Goal: Check status: Check status

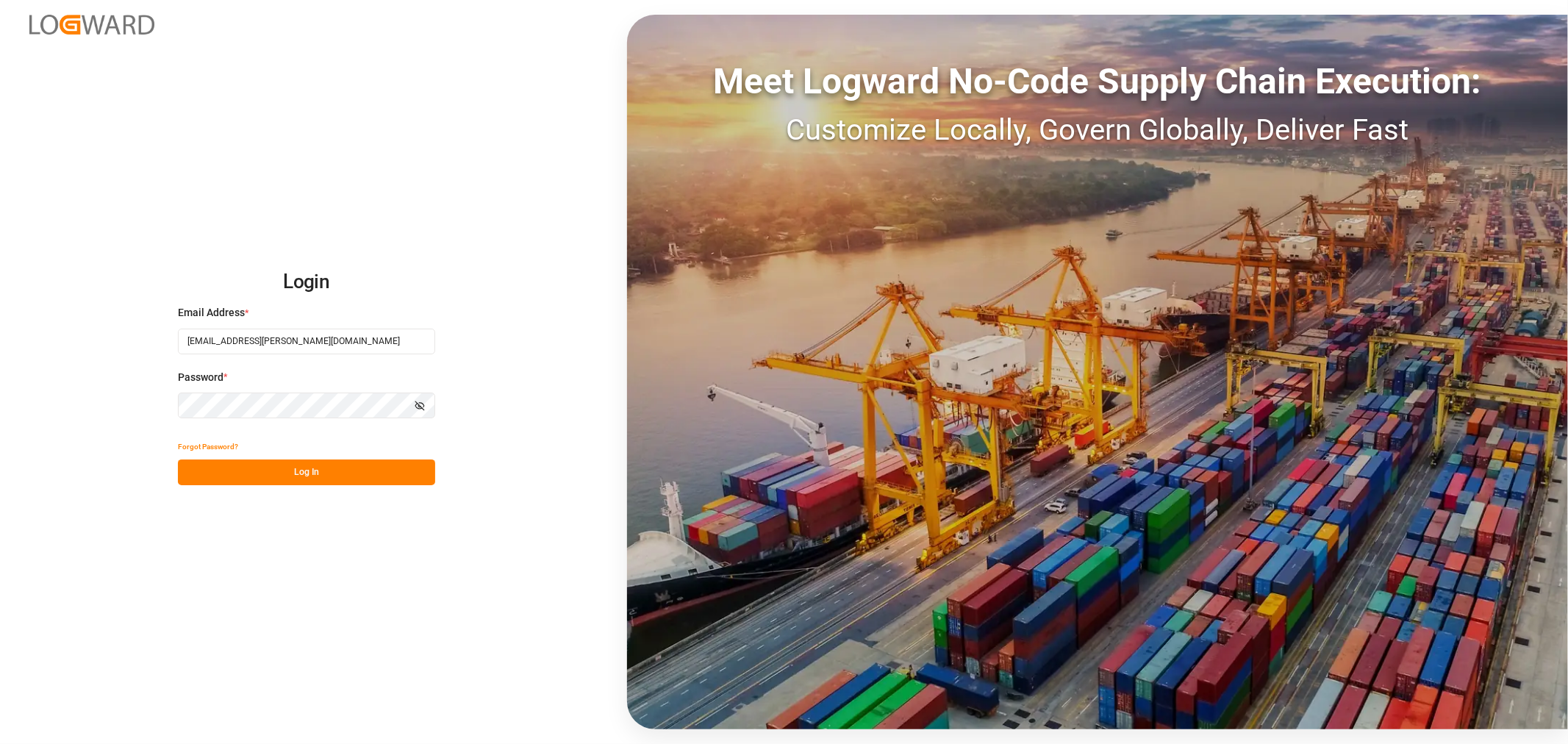
click at [339, 476] on button "Log In" at bounding box center [306, 472] width 257 height 26
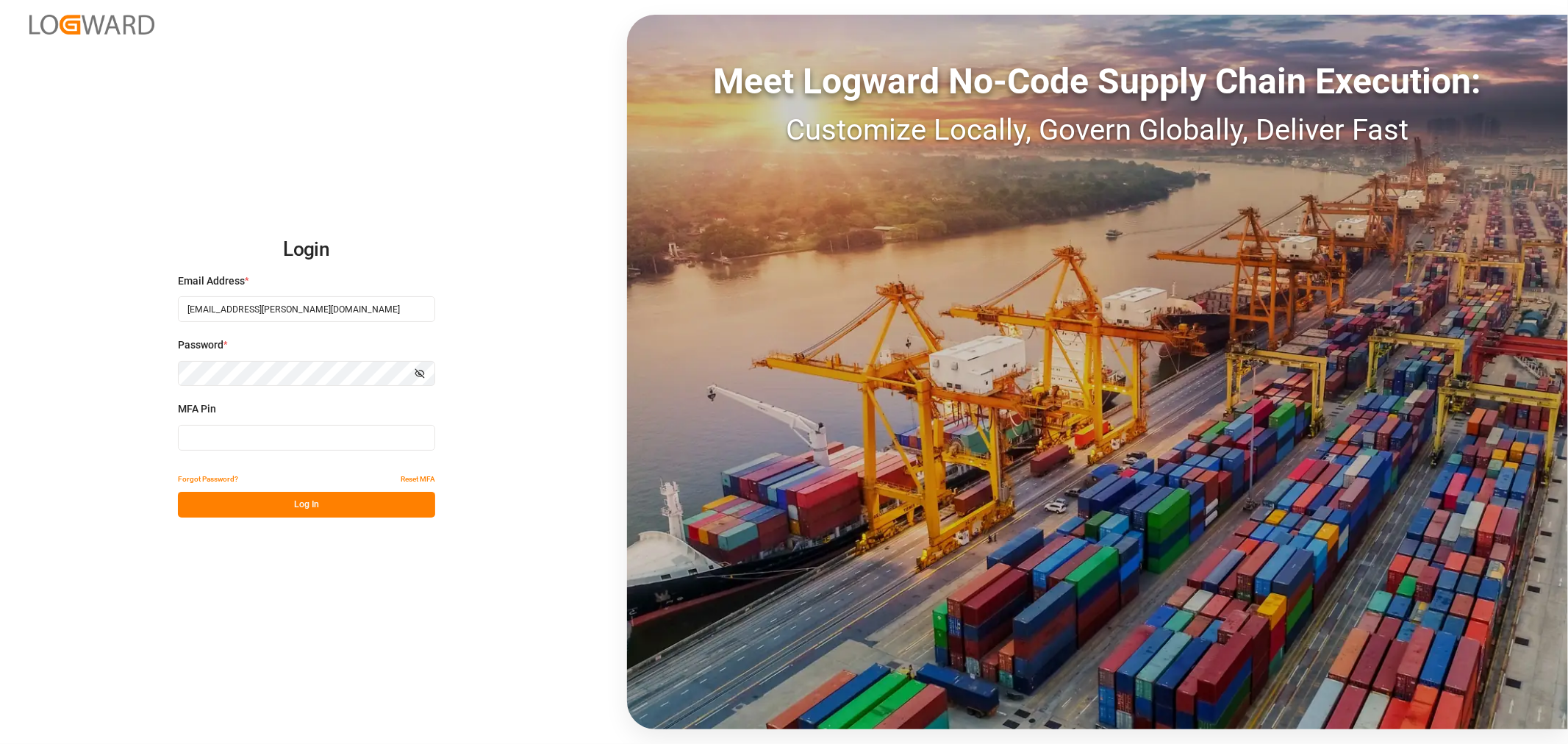
click at [234, 508] on button "Log In" at bounding box center [306, 504] width 257 height 26
click at [253, 450] on div "MFA Pin MFA is required." at bounding box center [306, 434] width 257 height 65
click at [238, 430] on input at bounding box center [306, 437] width 257 height 26
type input "256679"
click at [209, 512] on button "Log In" at bounding box center [306, 504] width 257 height 26
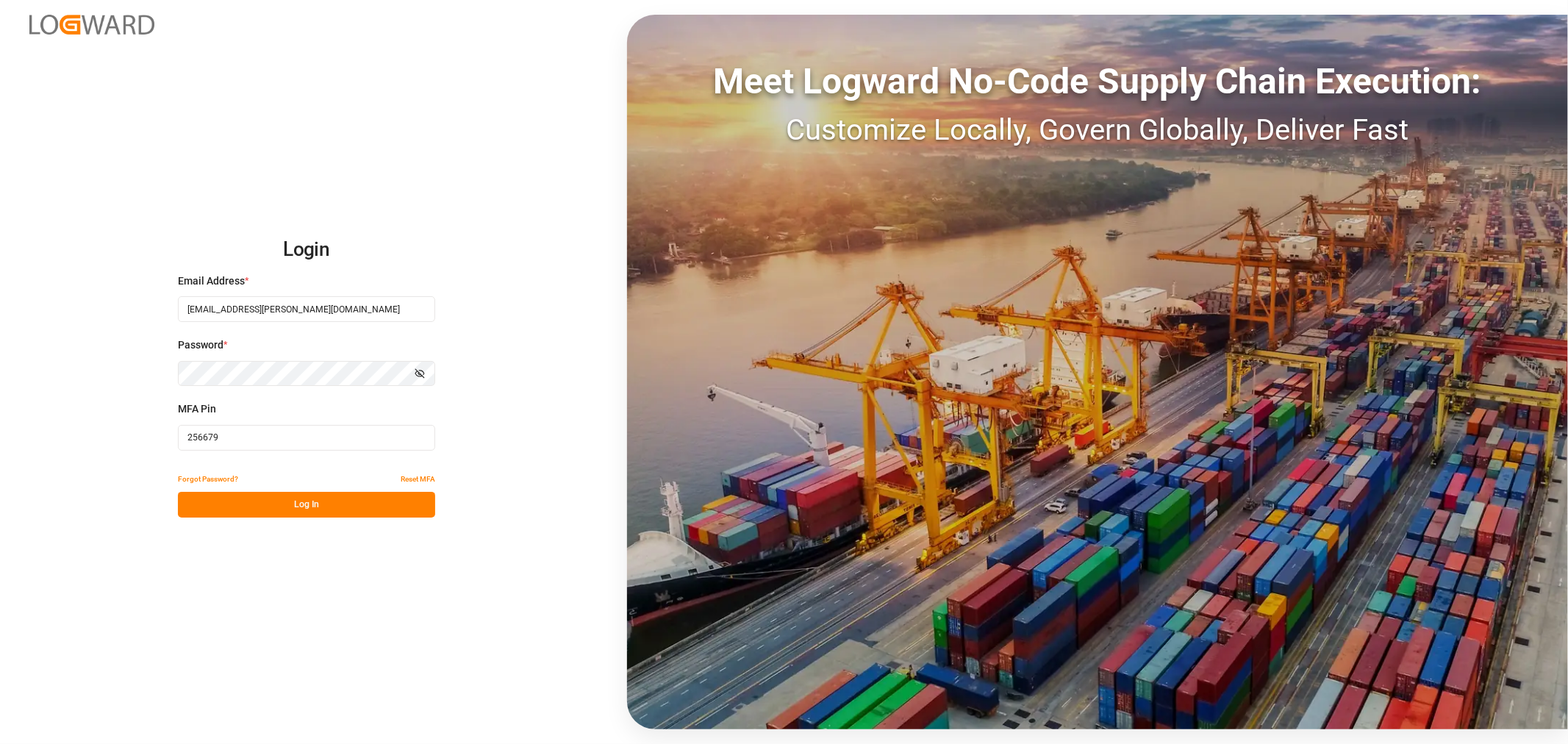
click at [305, 505] on button "Log In" at bounding box center [306, 504] width 257 height 26
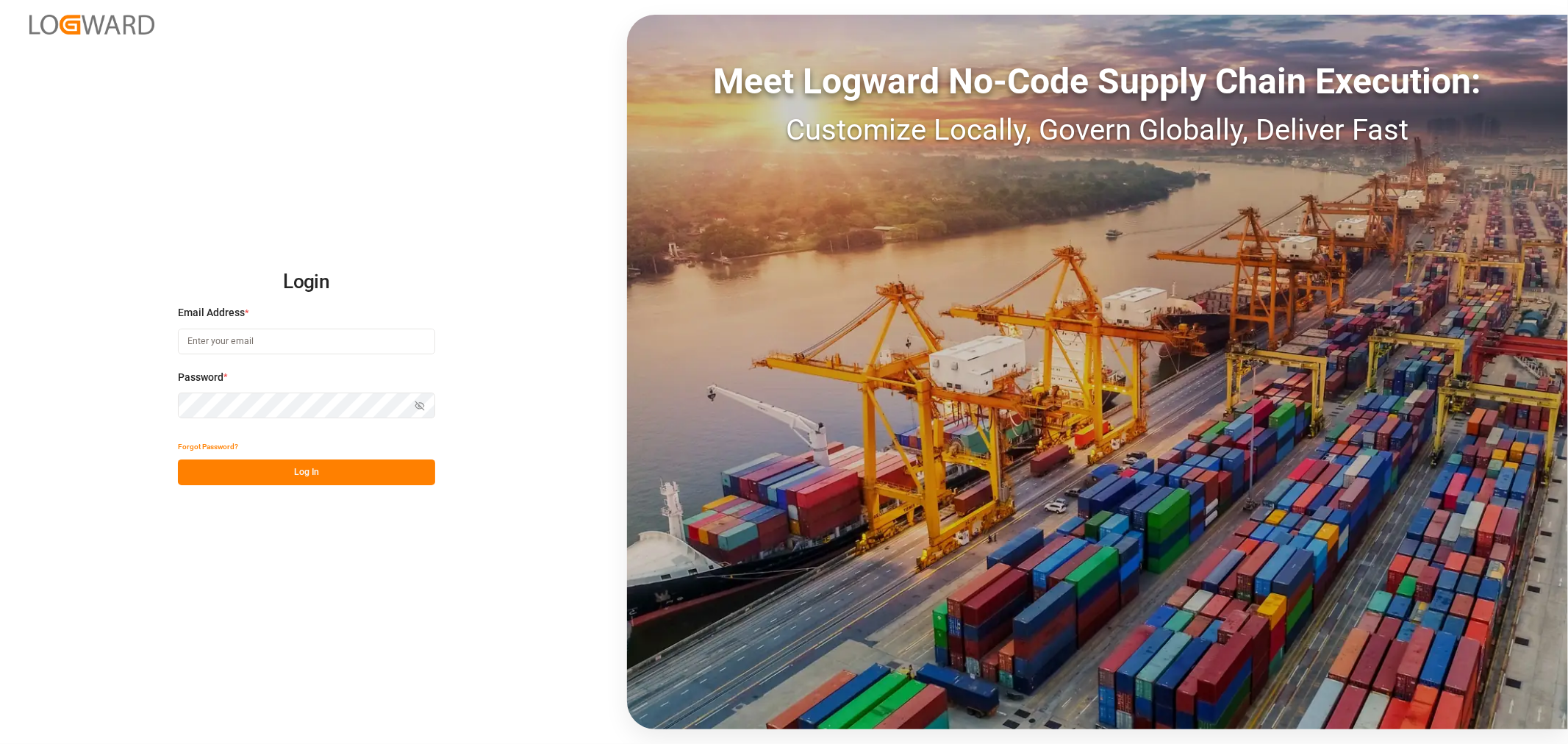
type input "[EMAIL_ADDRESS][PERSON_NAME][DOMAIN_NAME]"
click at [246, 471] on button "Log In" at bounding box center [306, 472] width 257 height 26
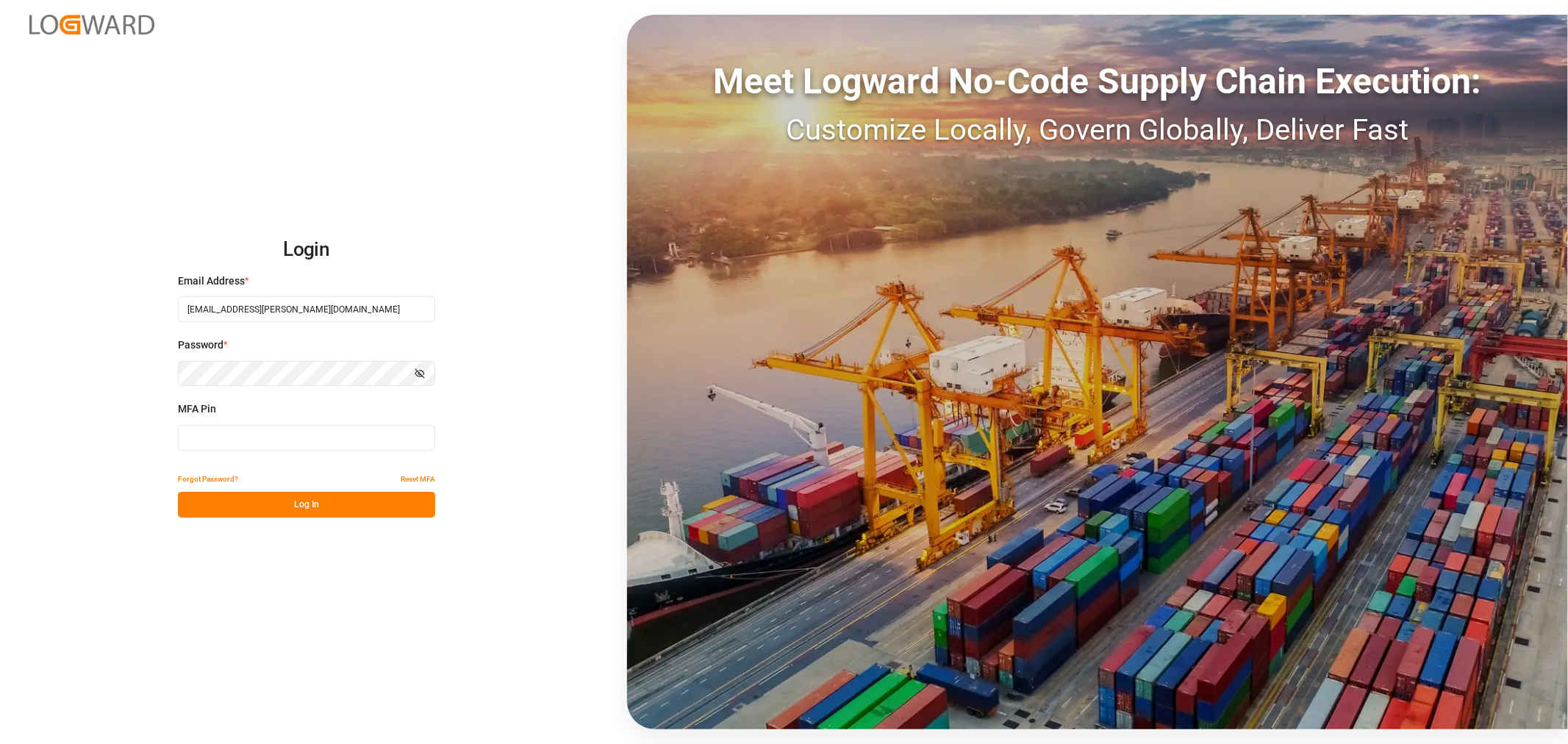
click at [243, 434] on input at bounding box center [306, 437] width 257 height 26
type input "443780"
click at [269, 496] on button "Log In" at bounding box center [306, 504] width 257 height 26
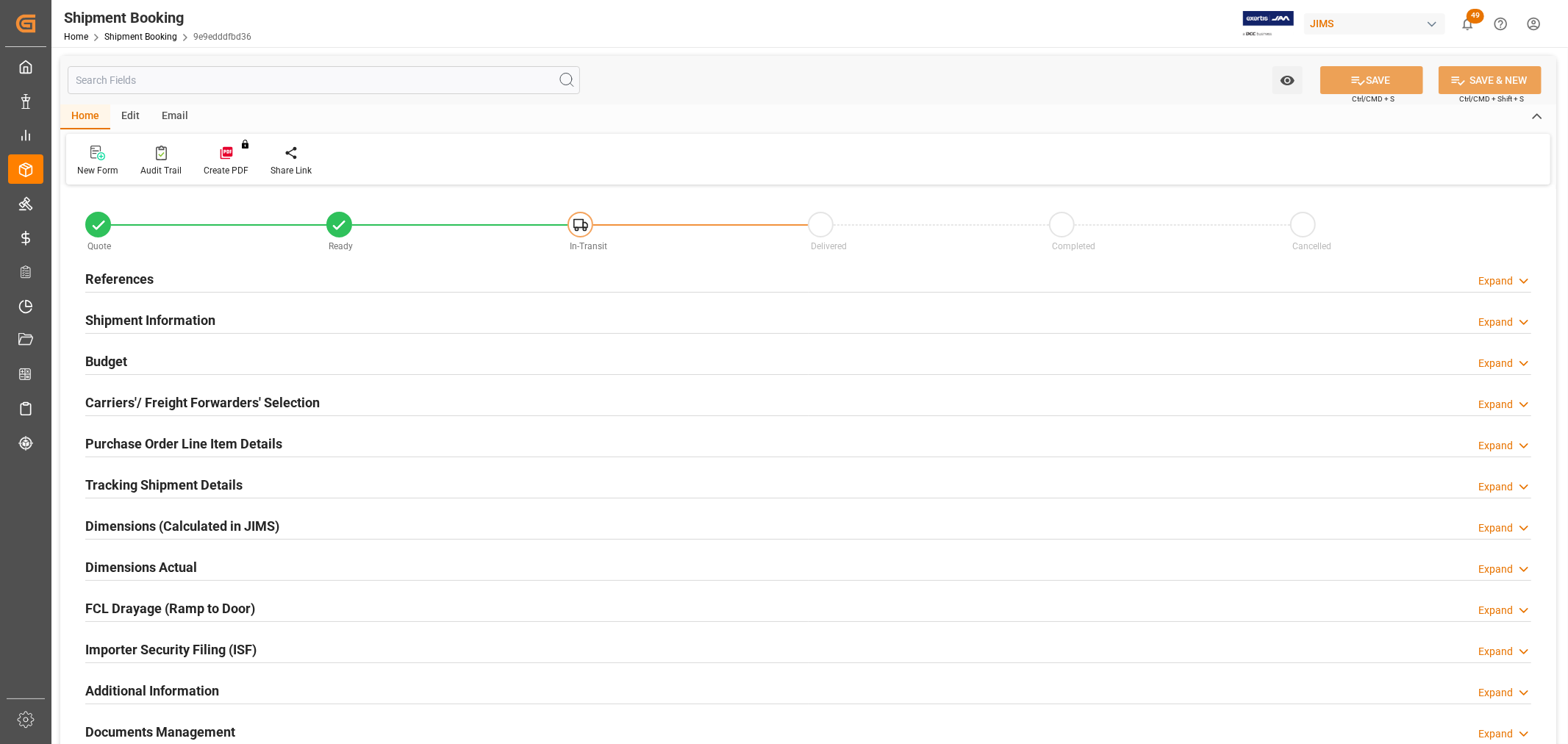
type input "0"
type input "[DATE]"
click at [132, 280] on h2 "References" at bounding box center [120, 279] width 69 height 20
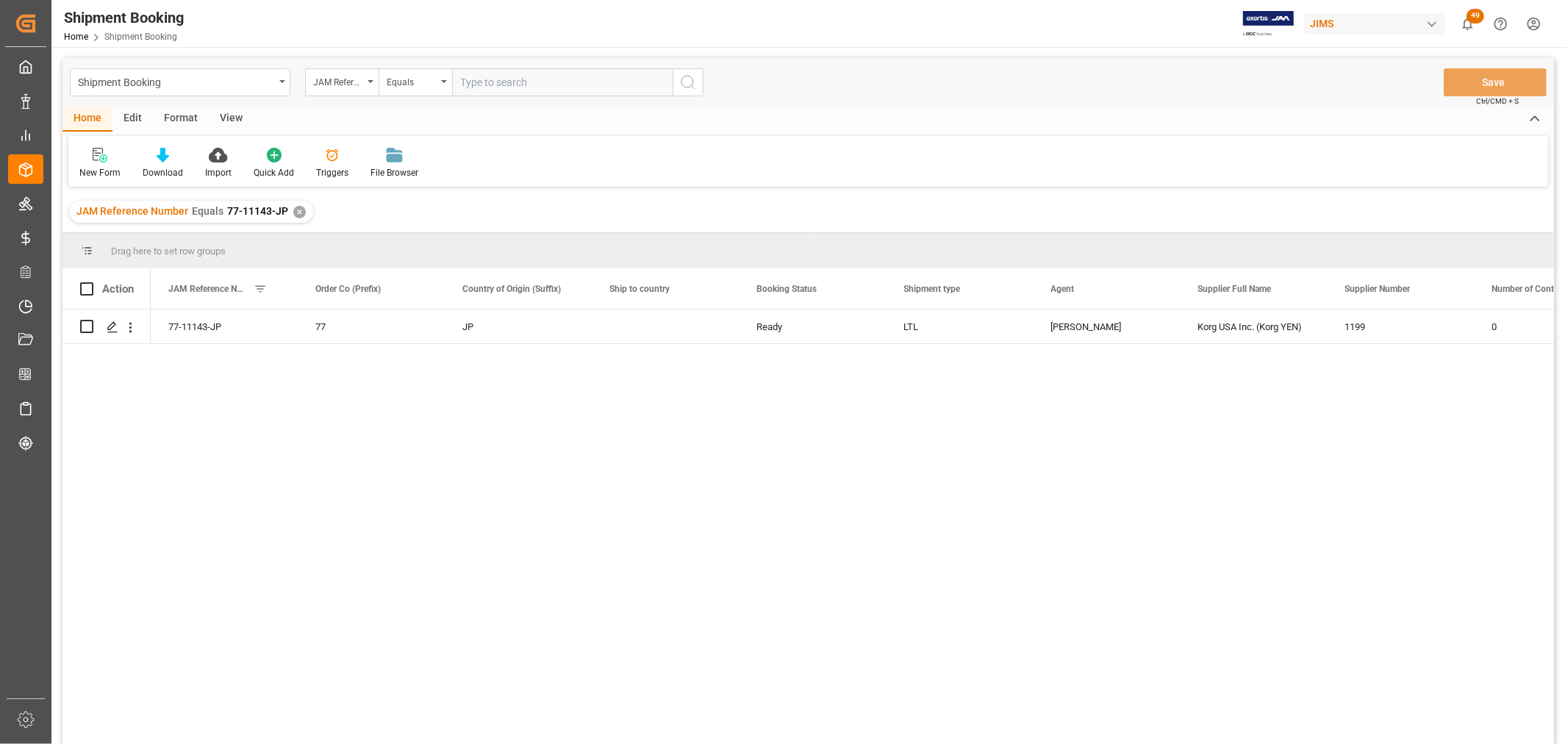
click at [241, 113] on div "View" at bounding box center [231, 119] width 45 height 25
click at [94, 164] on div "Default" at bounding box center [94, 163] width 51 height 33
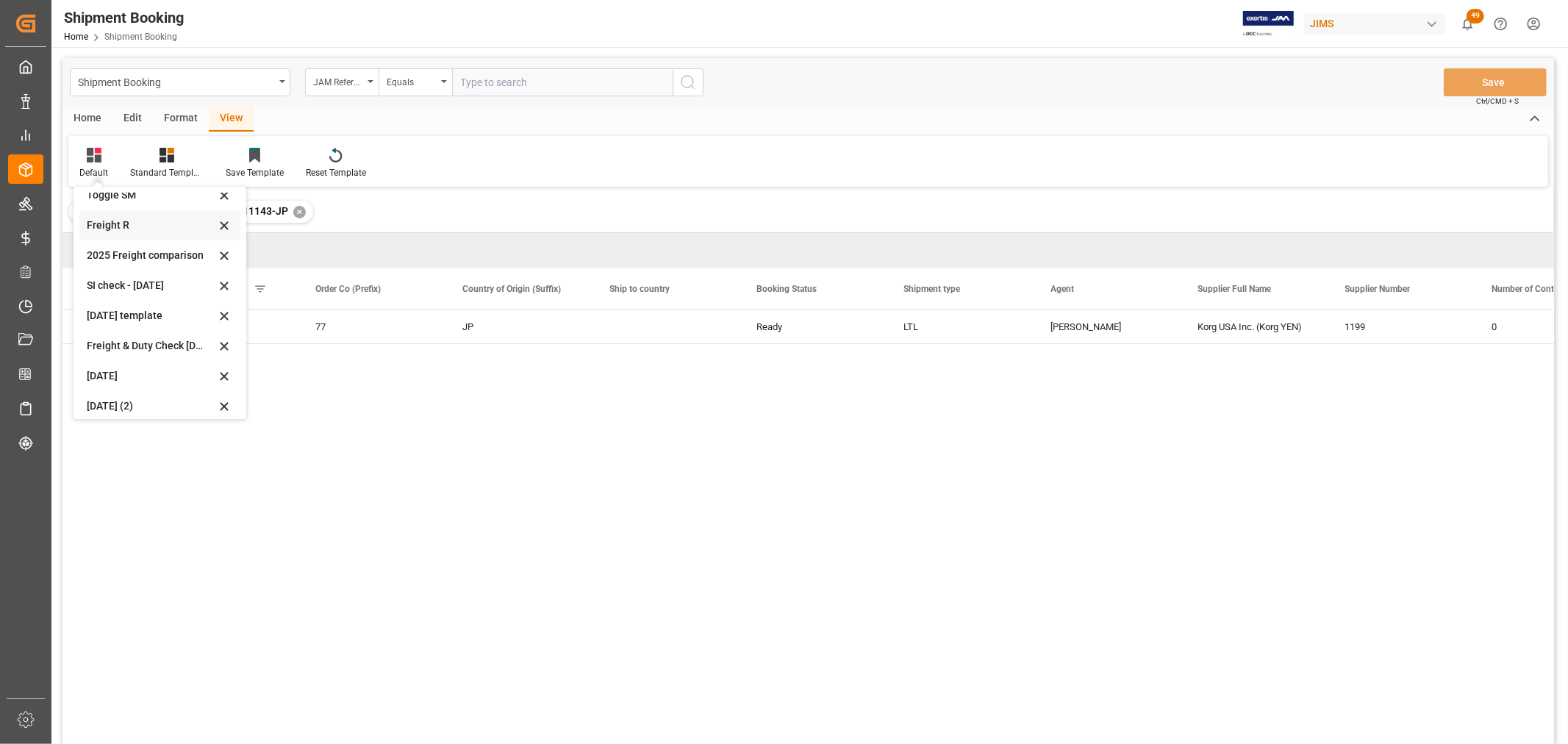
scroll to position [111, 0]
click at [111, 398] on div "Aug 2025 (2)" at bounding box center [150, 398] width 128 height 16
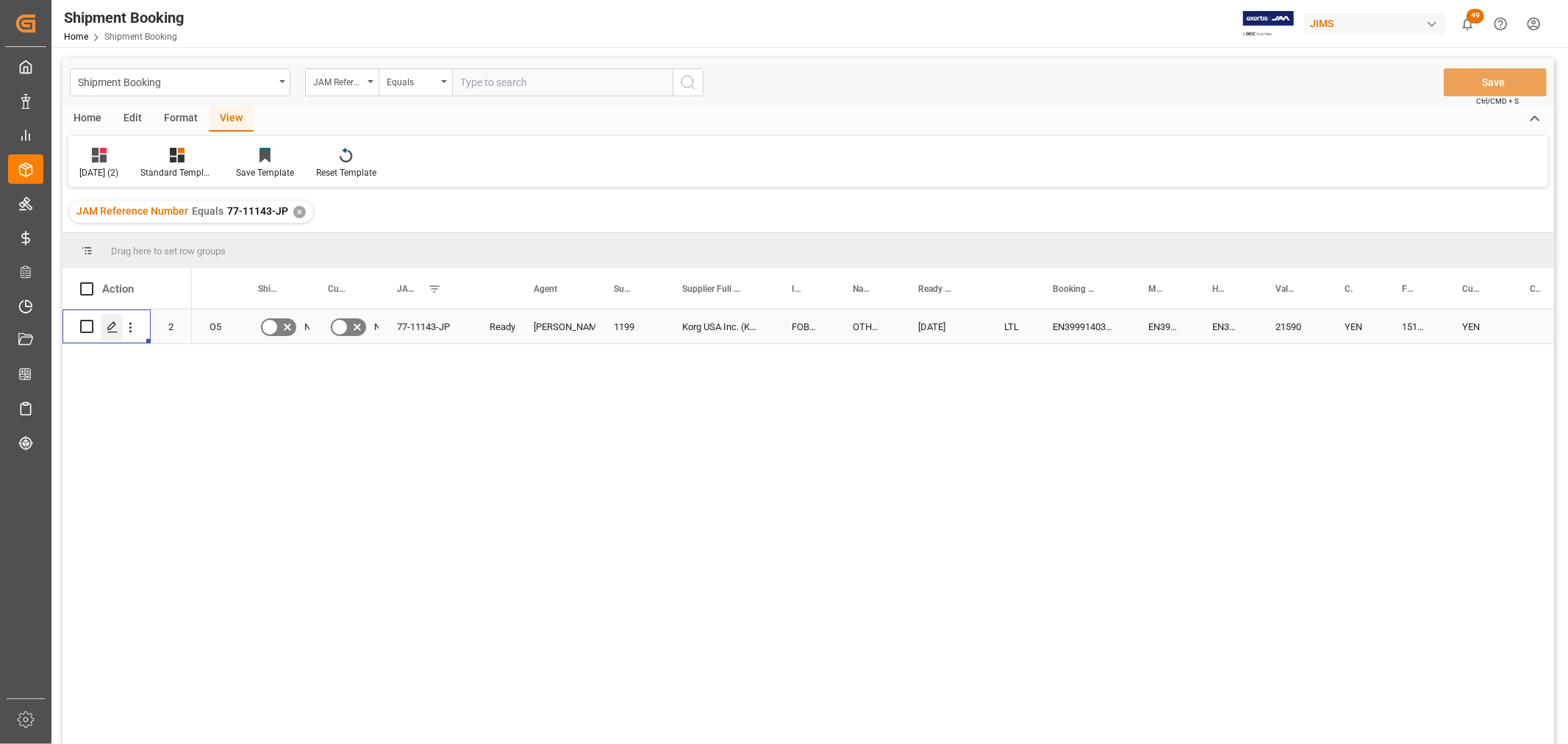
click at [114, 324] on polygon "Press SPACE to select this row." at bounding box center [111, 326] width 7 height 7
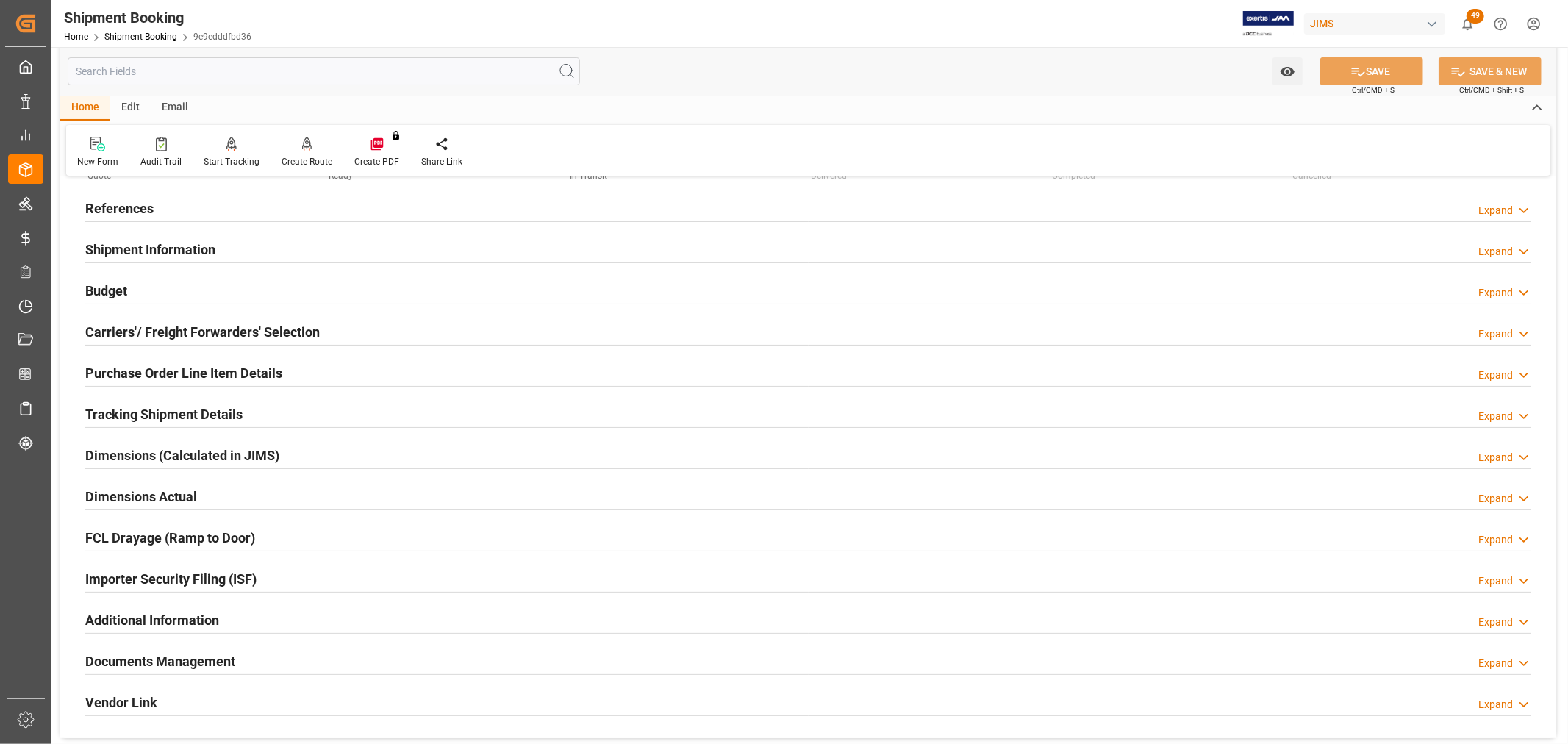
scroll to position [163, 0]
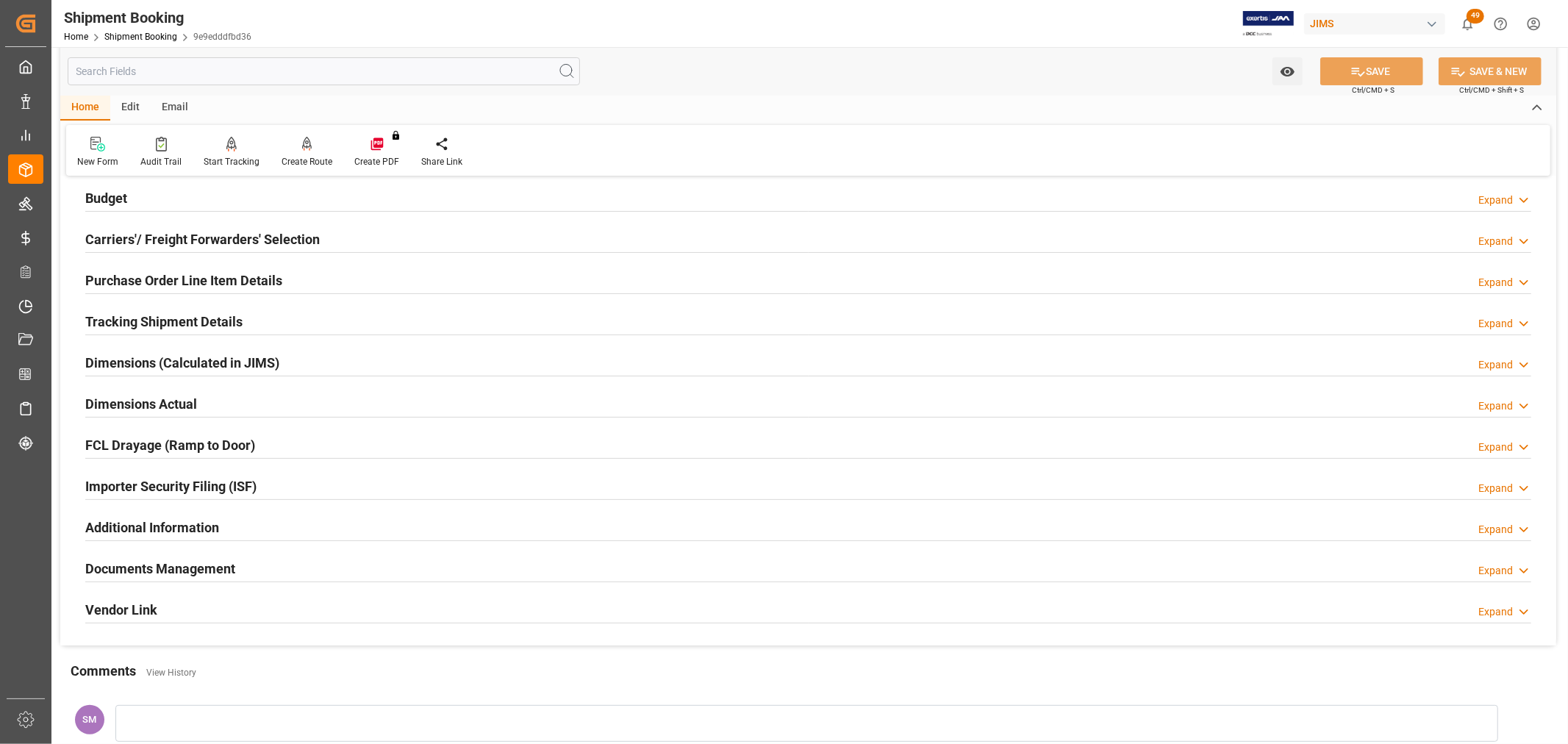
click at [186, 562] on h2 "Documents Management" at bounding box center [160, 568] width 150 height 20
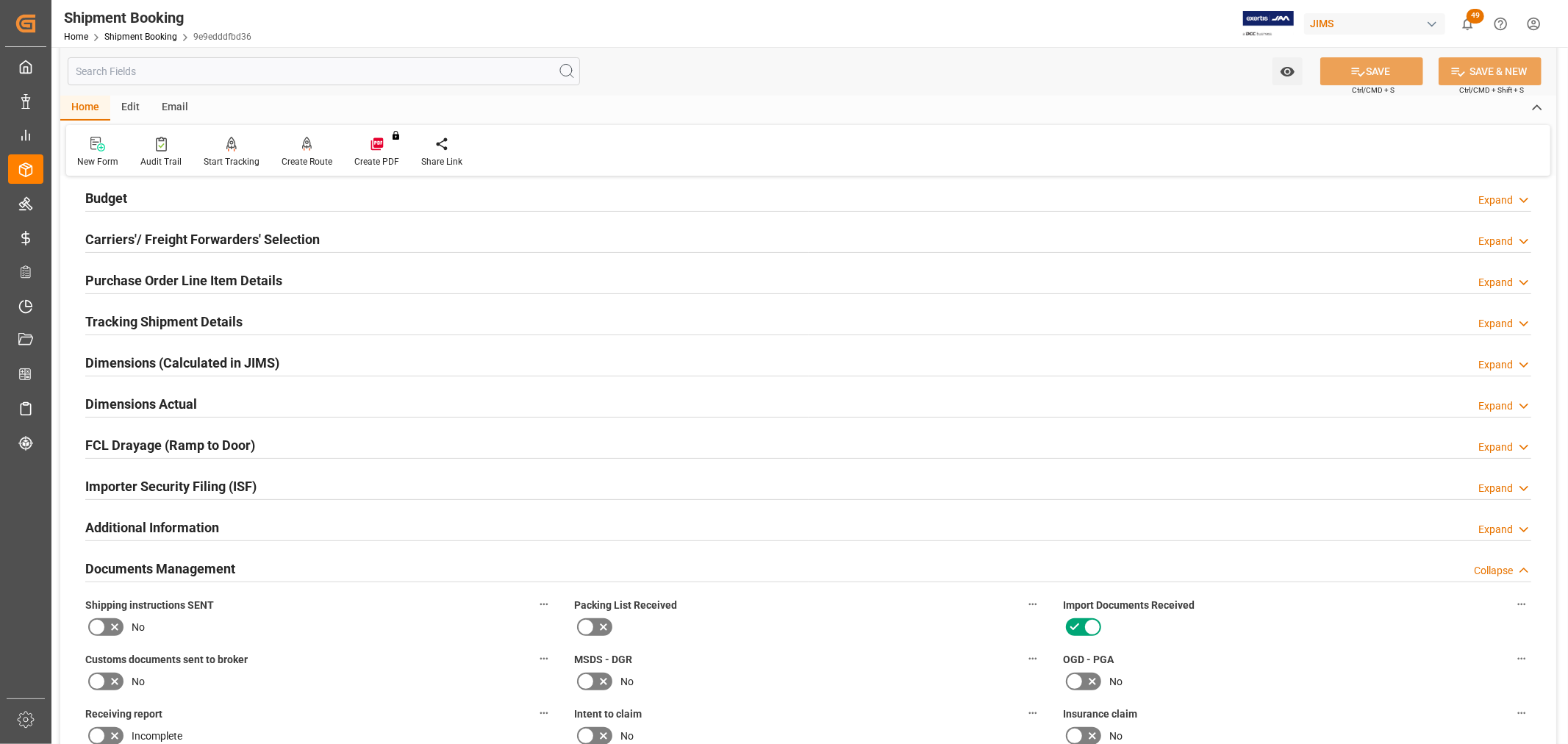
click at [186, 562] on h2 "Documents Management" at bounding box center [160, 568] width 150 height 20
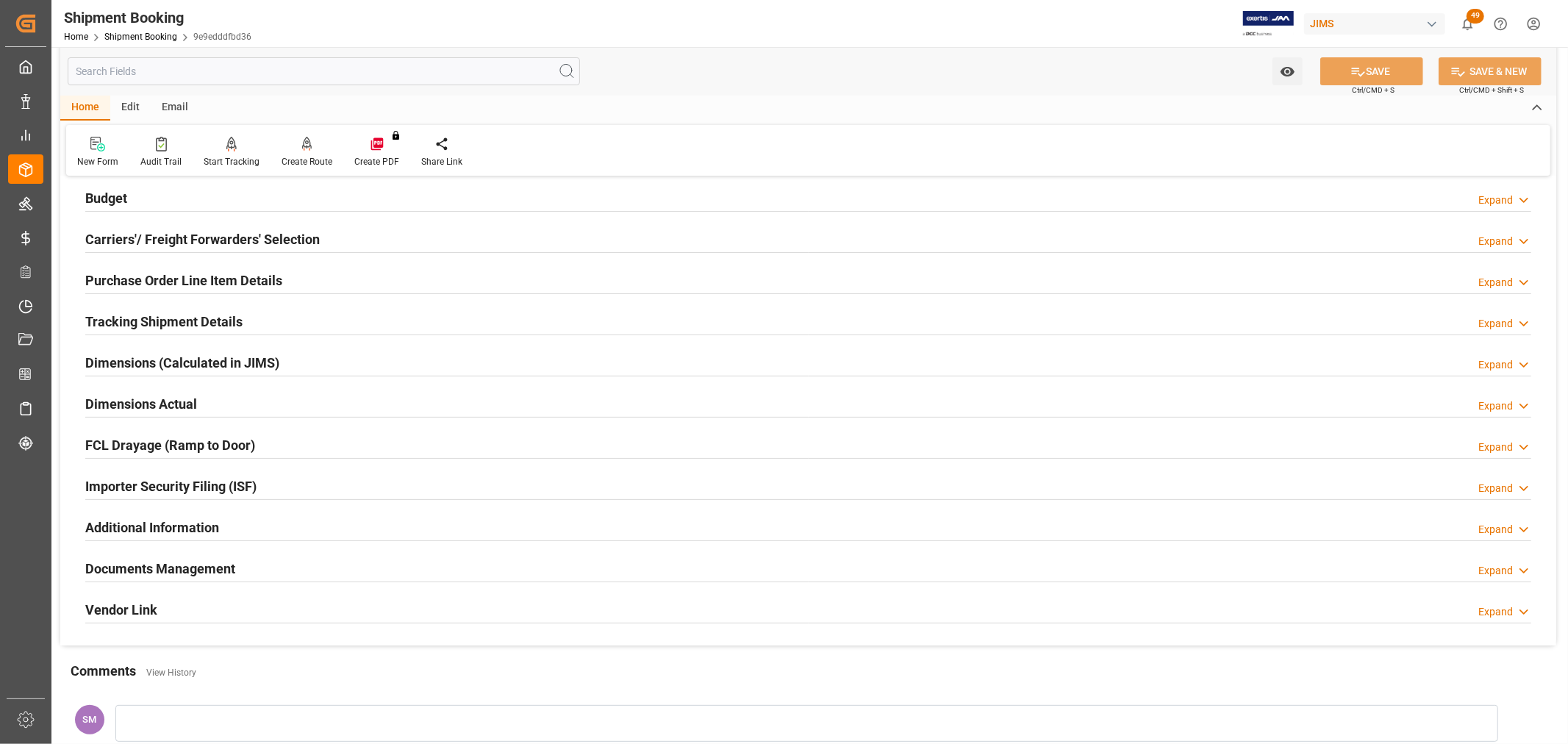
click at [128, 318] on h2 "Tracking Shipment Details" at bounding box center [163, 320] width 157 height 20
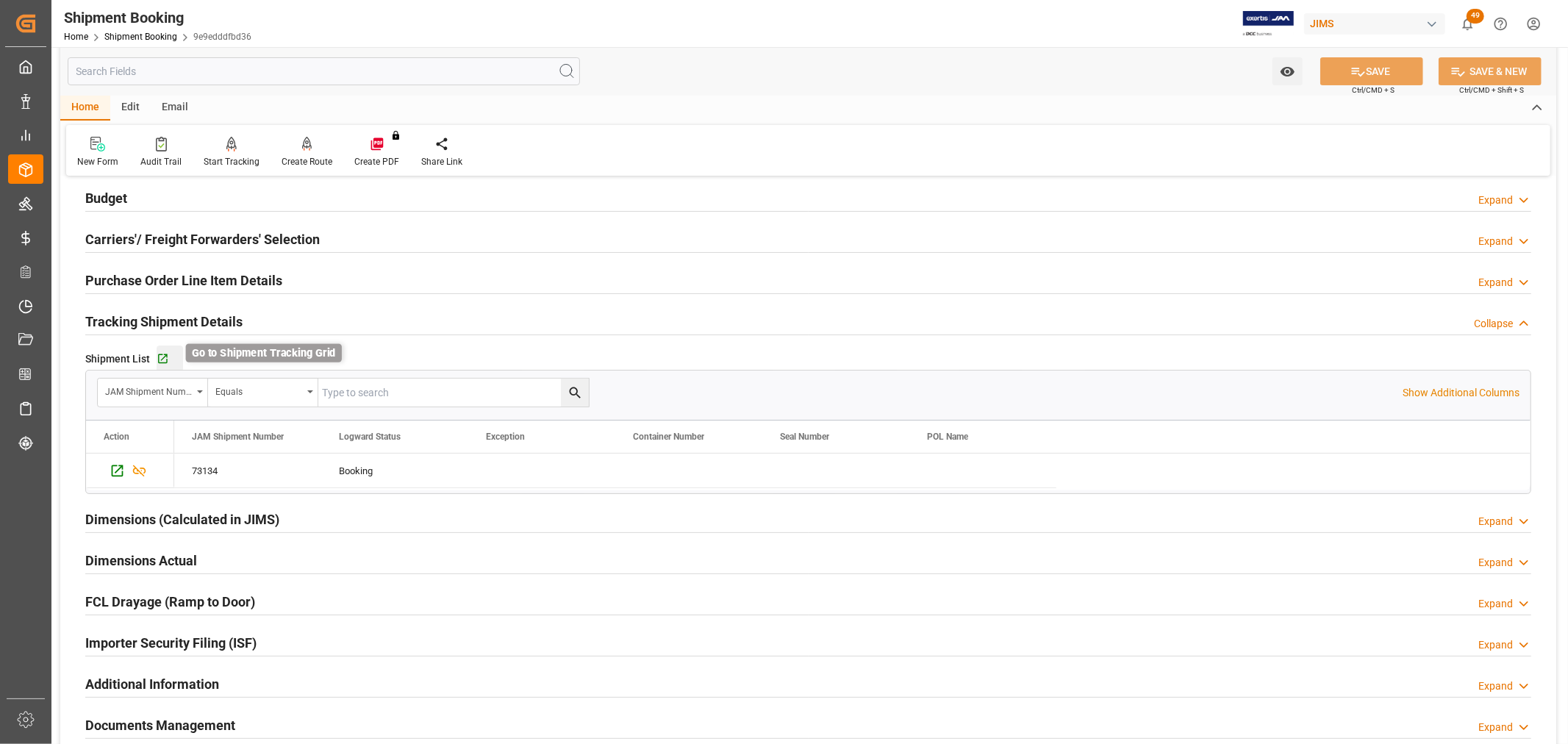
click at [164, 360] on icon "button" at bounding box center [163, 359] width 12 height 12
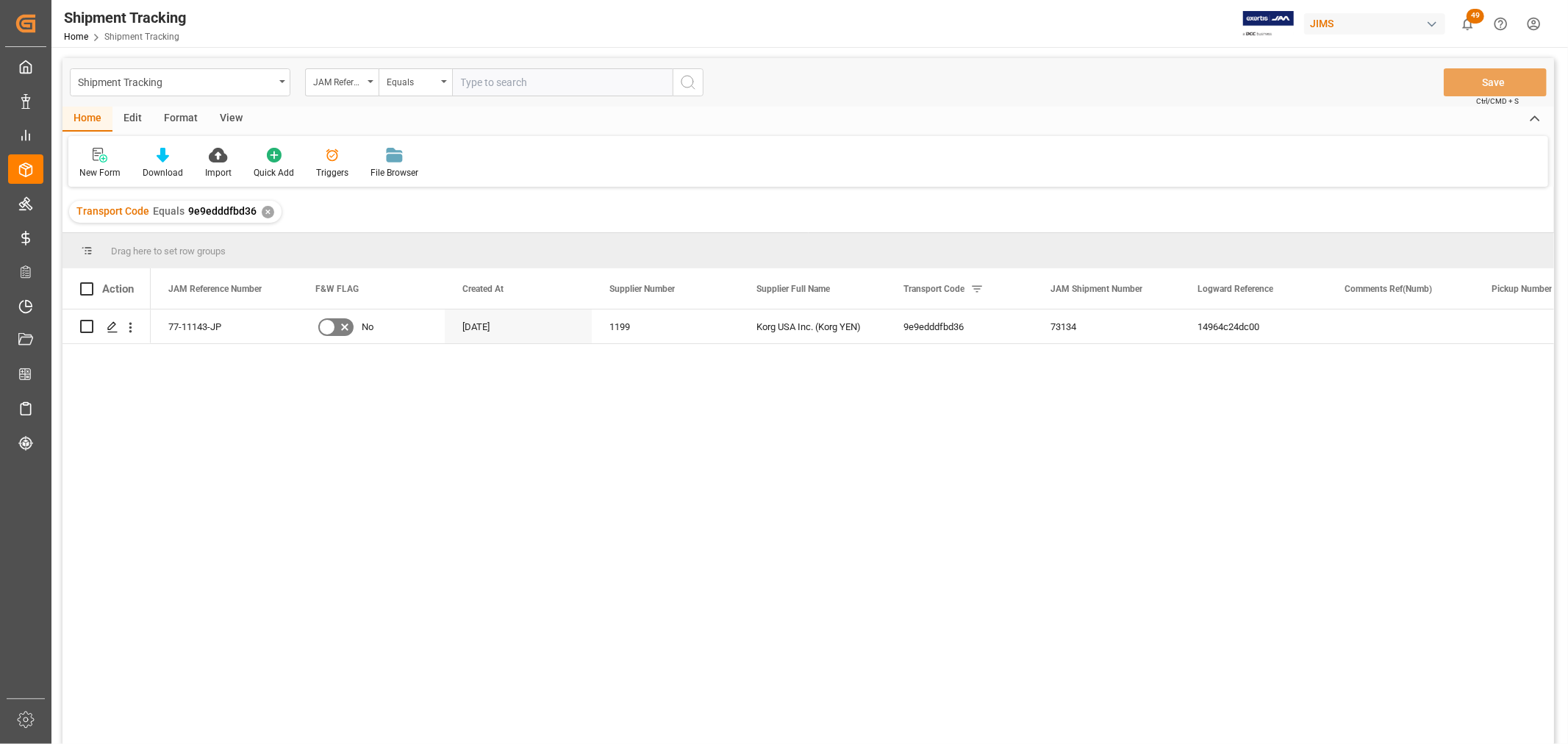
click at [230, 114] on div "View" at bounding box center [231, 119] width 45 height 25
click at [98, 166] on div "Default" at bounding box center [93, 173] width 29 height 13
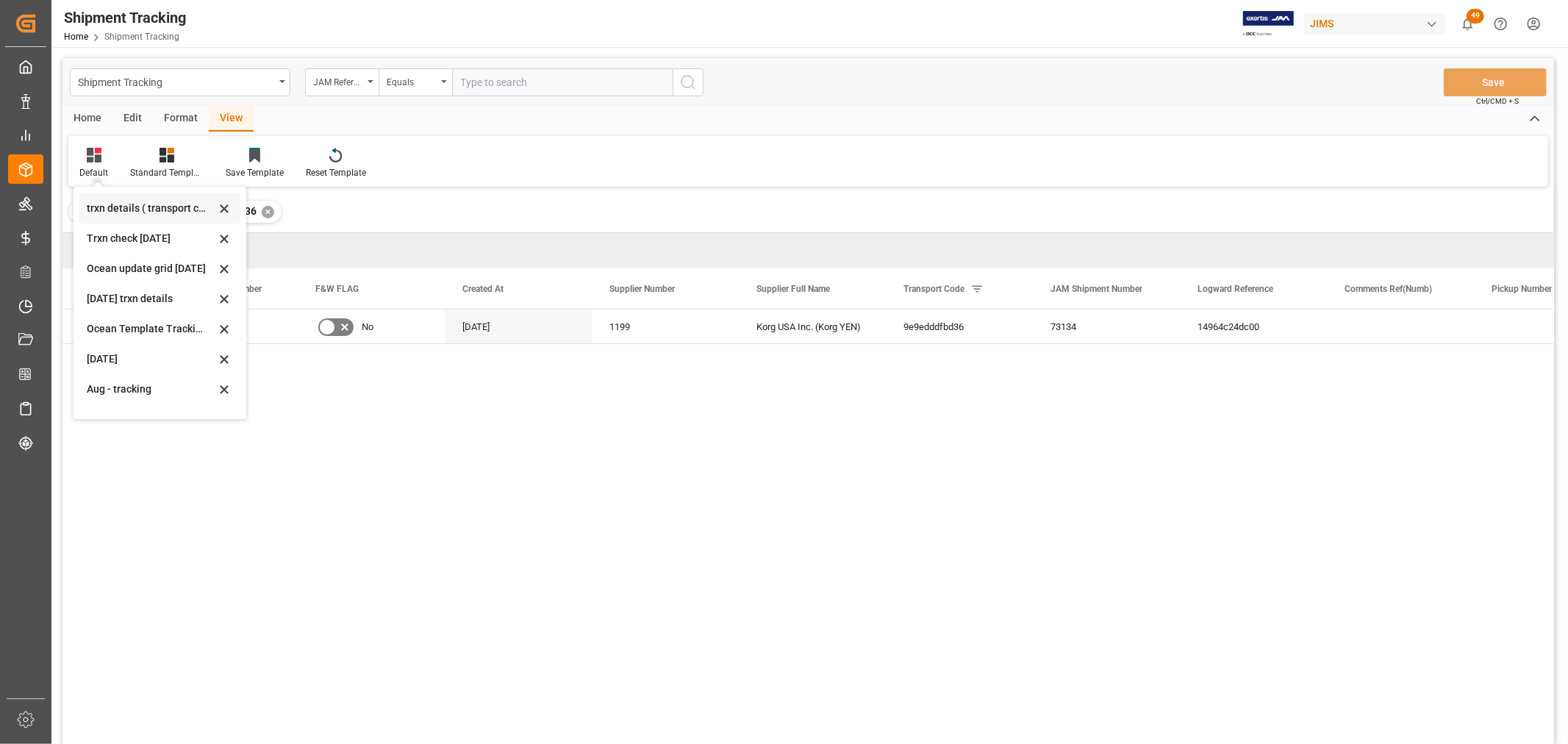
scroll to position [230, 0]
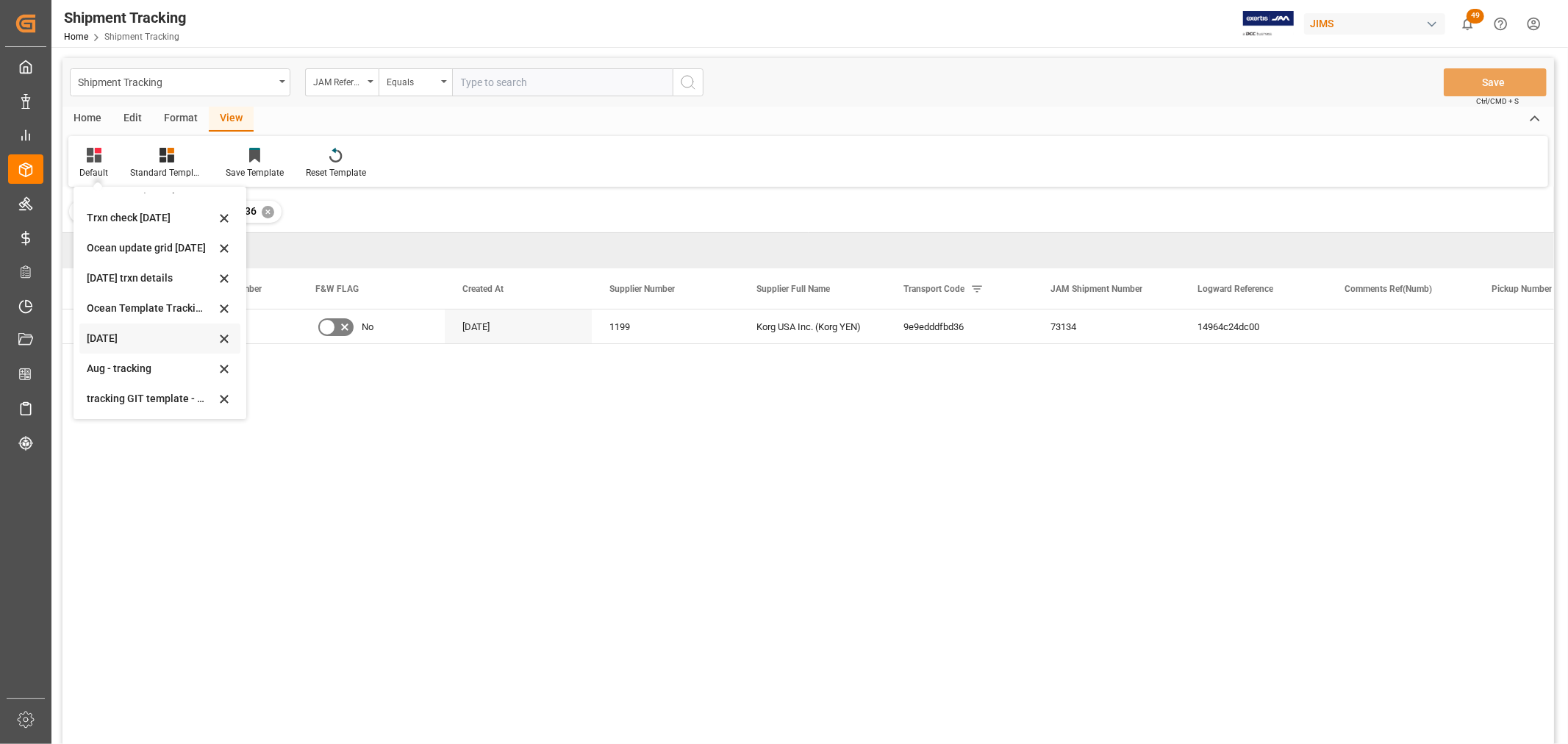
click at [106, 343] on div "[DATE]" at bounding box center [150, 338] width 128 height 16
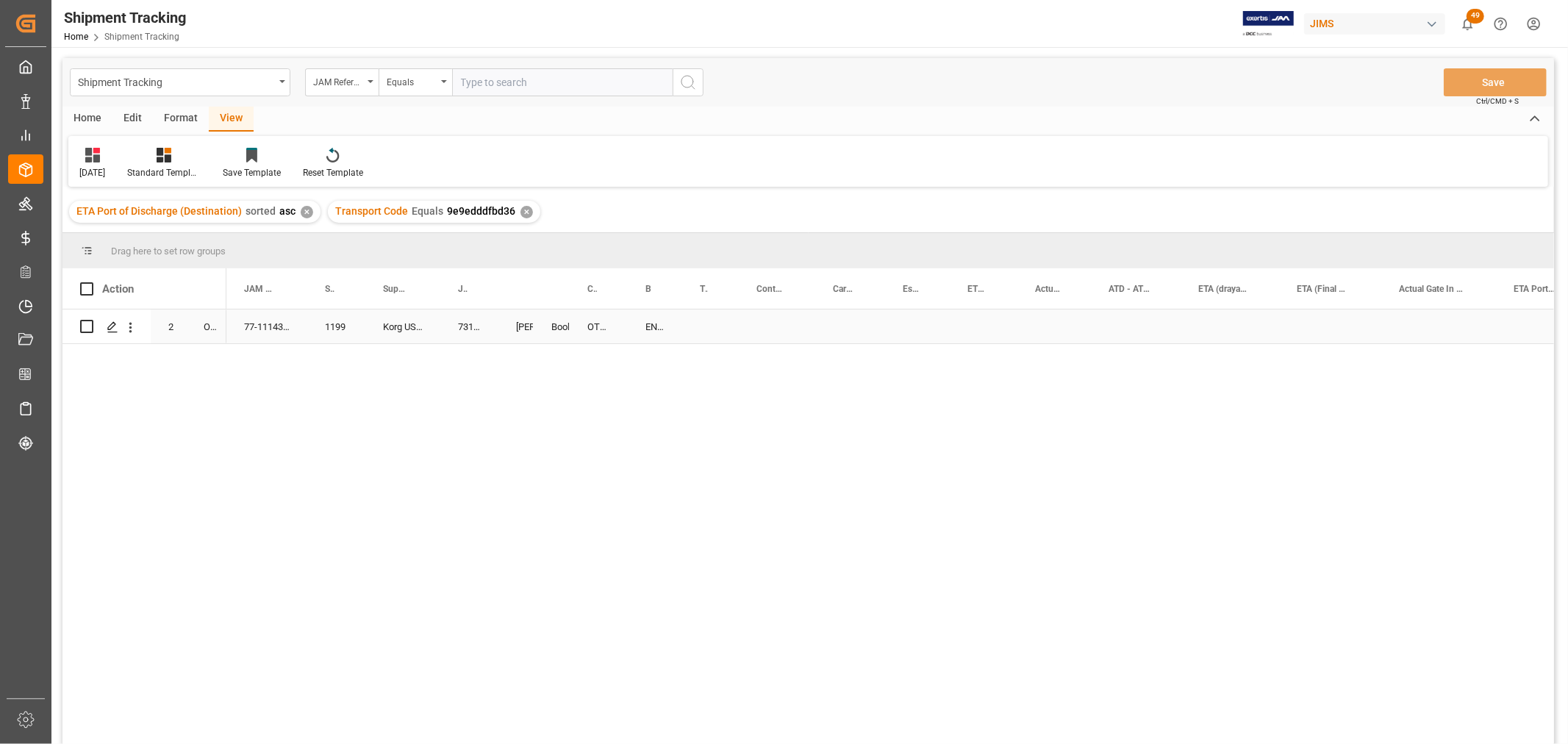
click at [649, 328] on div "EN399914035JP" at bounding box center [655, 326] width 55 height 33
drag, startPoint x: 678, startPoint y: 338, endPoint x: 718, endPoint y: 333, distance: 40.3
click at [764, 310] on div "Press SPACE to select this row." at bounding box center [777, 326] width 76 height 33
click at [764, 317] on div "Press SPACE to select this row." at bounding box center [777, 326] width 76 height 33
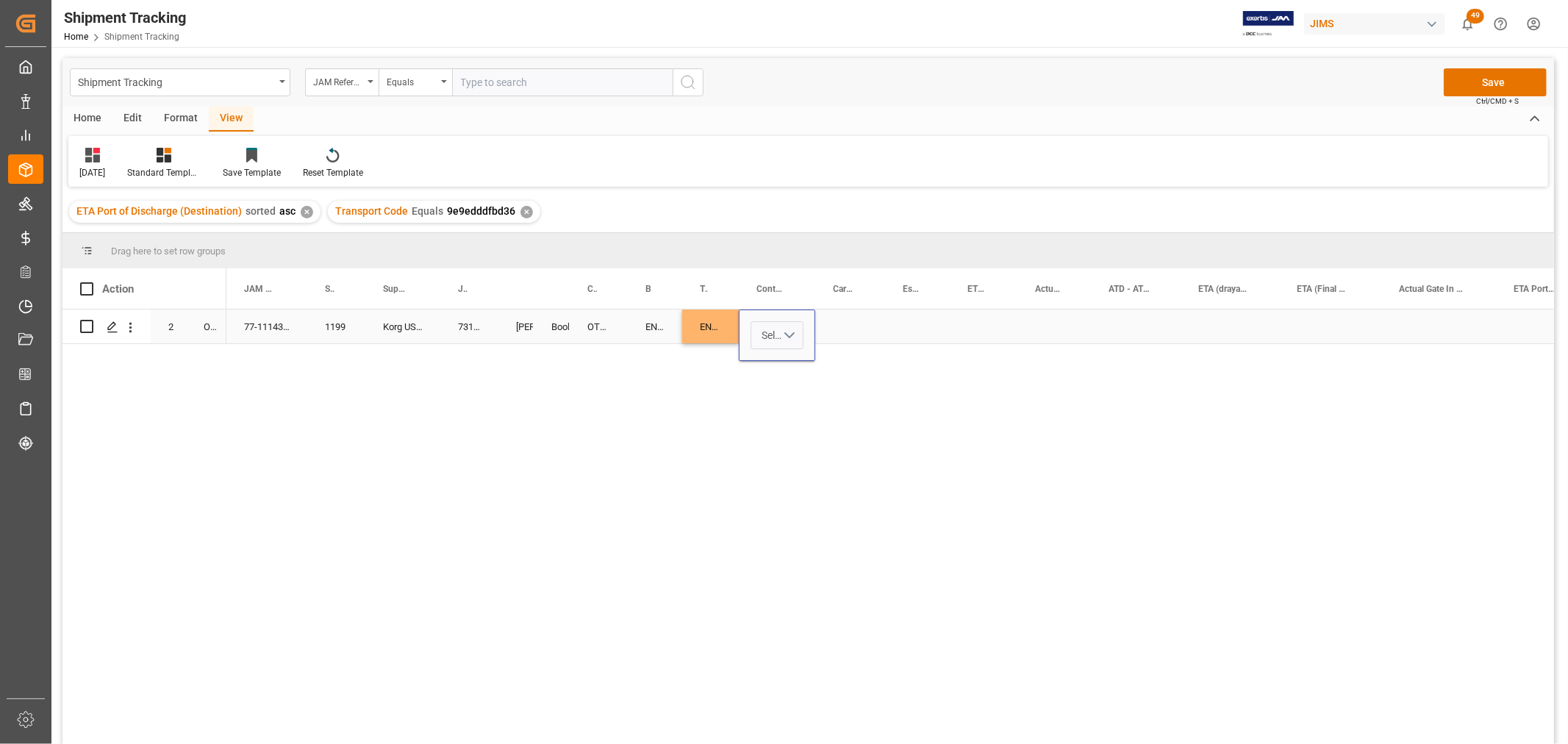
click at [791, 334] on button "Select" at bounding box center [777, 335] width 53 height 28
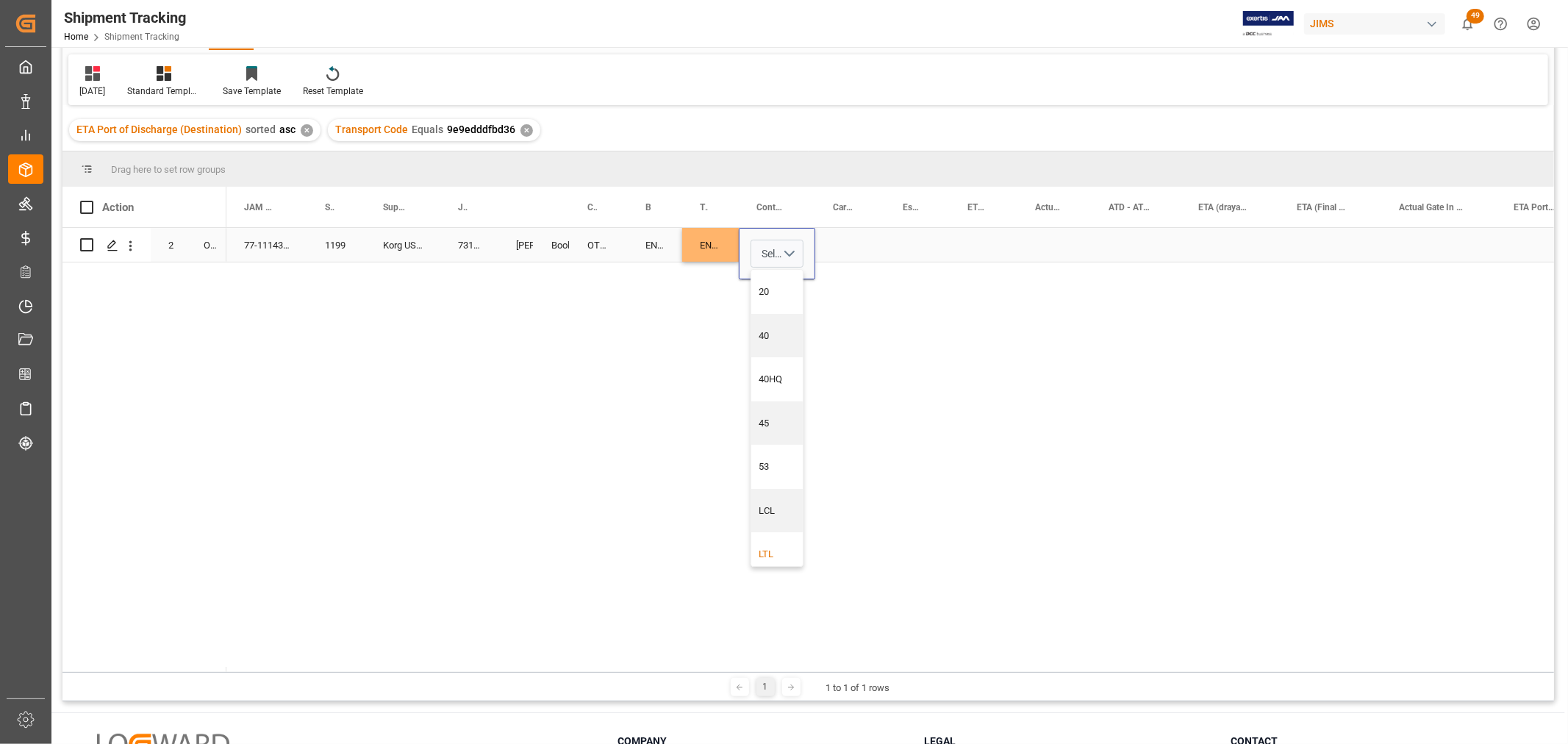
click at [779, 551] on div "LTL" at bounding box center [777, 555] width 36 height 15
click at [851, 236] on div "Press SPACE to select this row." at bounding box center [849, 244] width 70 height 33
click at [846, 241] on div "Press SPACE to select this row." at bounding box center [849, 244] width 70 height 33
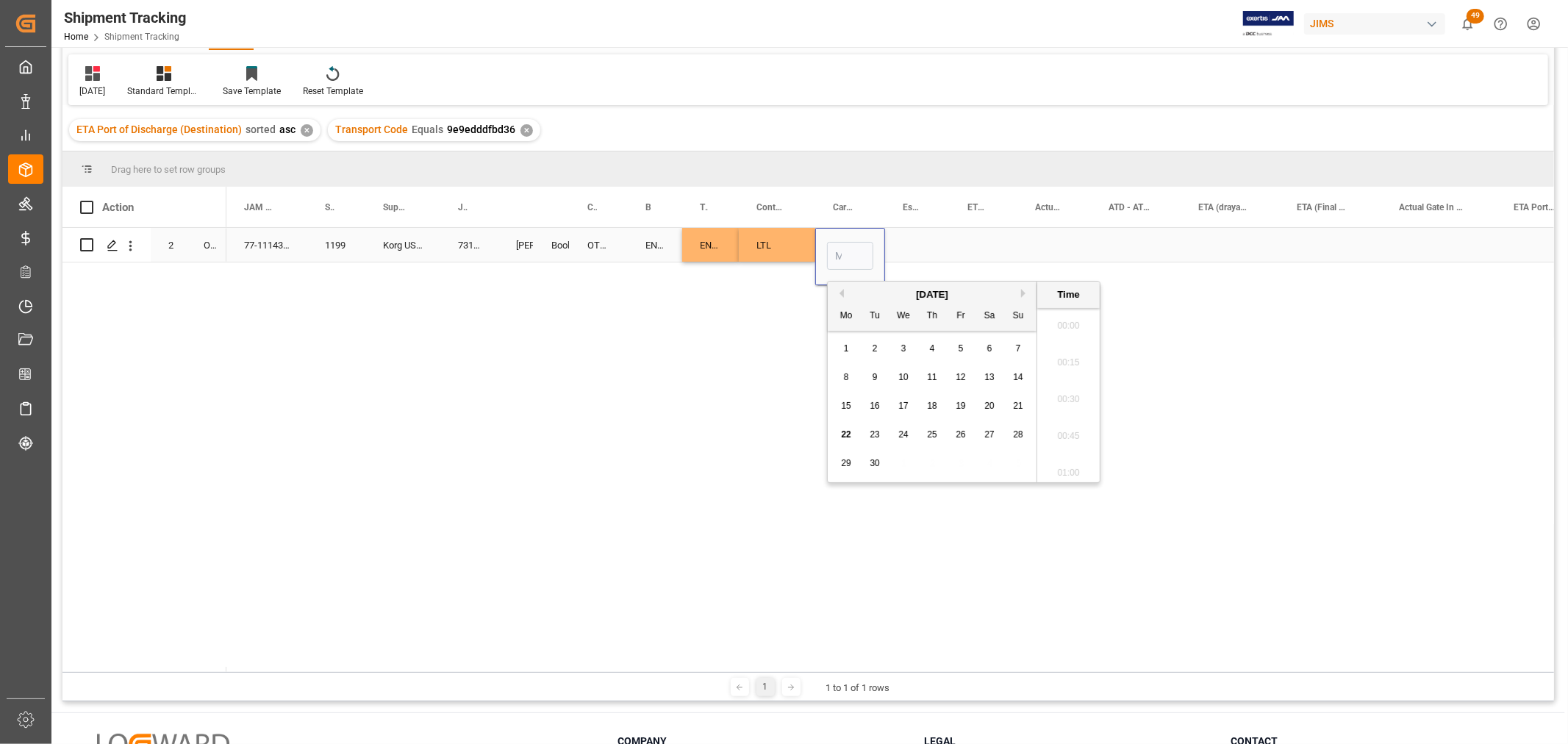
scroll to position [2430, 0]
click at [875, 409] on span "16" at bounding box center [874, 405] width 9 height 10
type input "[DATE] 00:00"
click at [927, 235] on div "Press SPACE to select this row." at bounding box center [918, 244] width 65 height 33
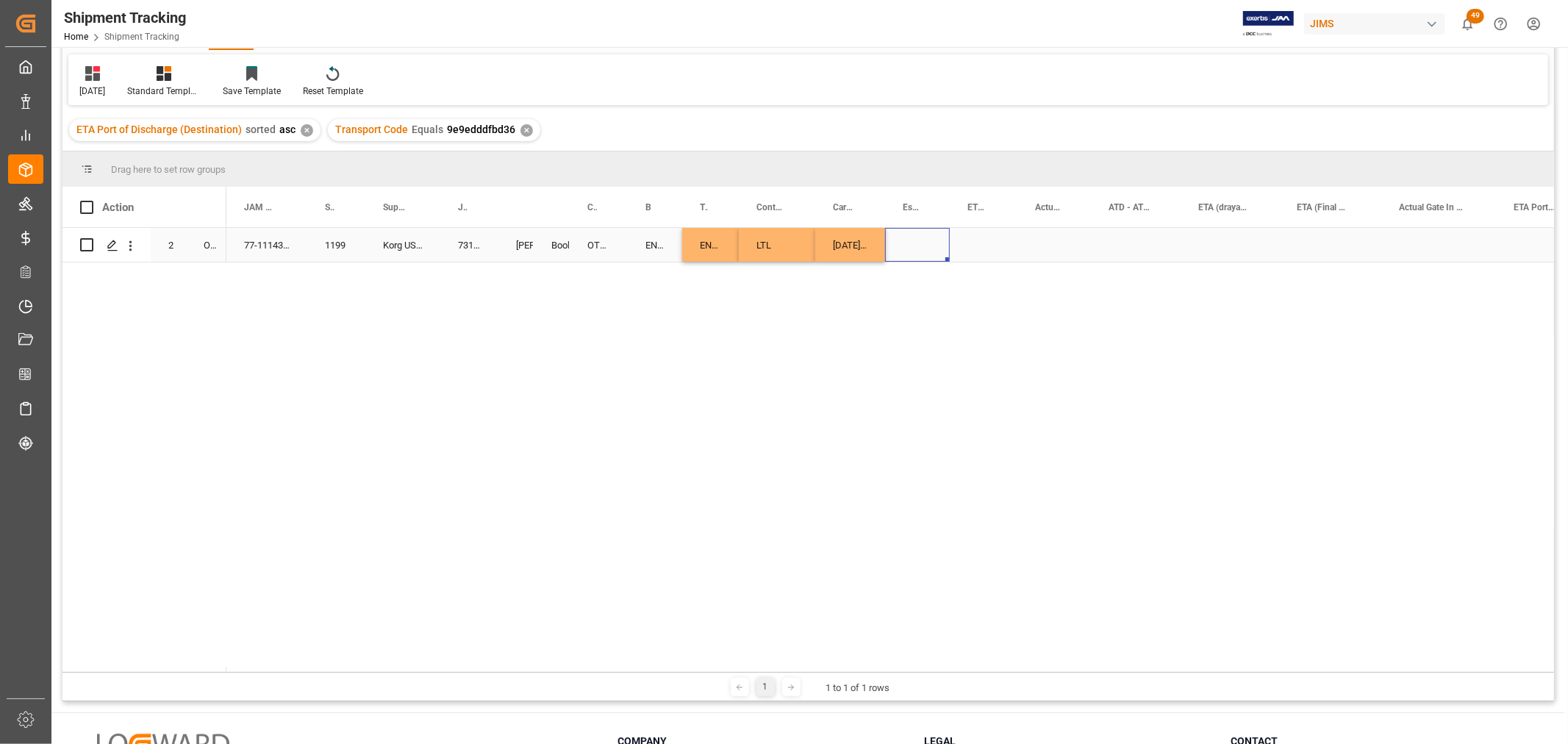
click at [840, 251] on div "[DATE] 00:00:00" at bounding box center [849, 244] width 70 height 33
drag, startPoint x: 883, startPoint y: 258, endPoint x: 947, endPoint y: 258, distance: 64.0
click at [973, 237] on div "Press SPACE to select this row." at bounding box center [983, 244] width 68 height 33
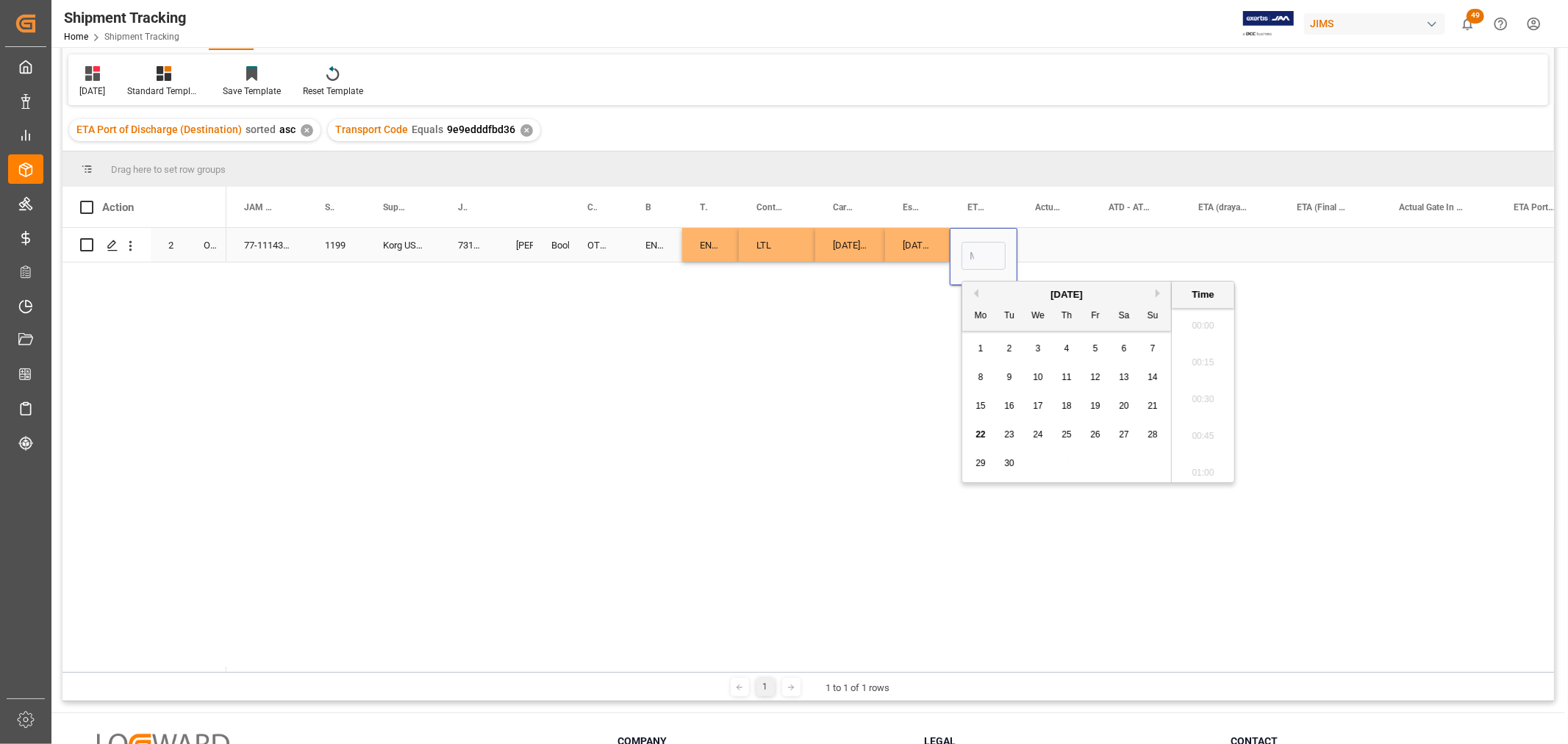
click at [973, 255] on input "Press SPACE to select this row." at bounding box center [983, 255] width 44 height 28
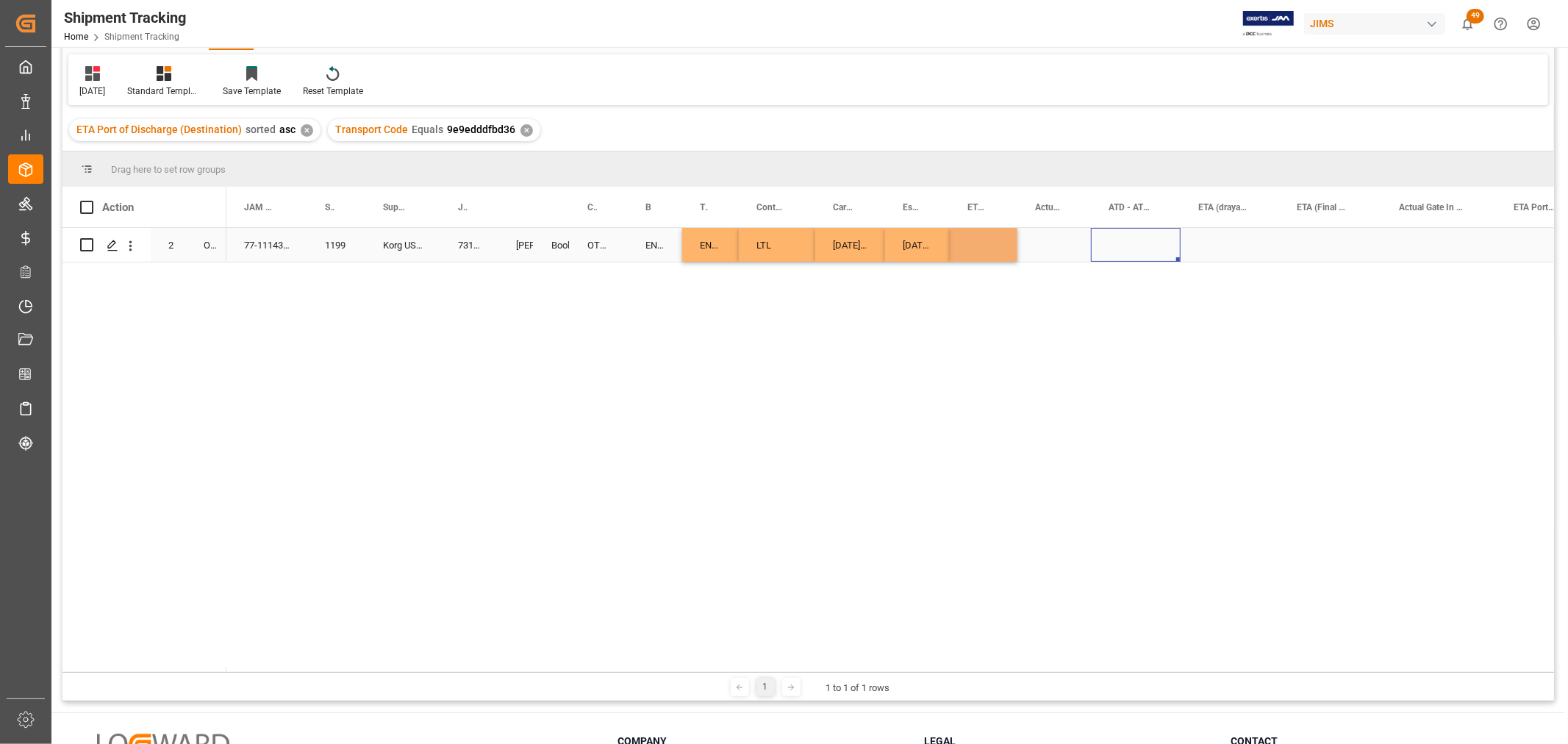
click at [1096, 244] on div "Press SPACE to select this row." at bounding box center [1135, 244] width 90 height 33
click at [911, 248] on div "[DATE] 00:00:00" at bounding box center [918, 244] width 65 height 33
drag, startPoint x: 946, startPoint y: 255, endPoint x: 981, endPoint y: 255, distance: 35.0
click at [1315, 238] on div "Press SPACE to select this row." at bounding box center [1330, 244] width 102 height 33
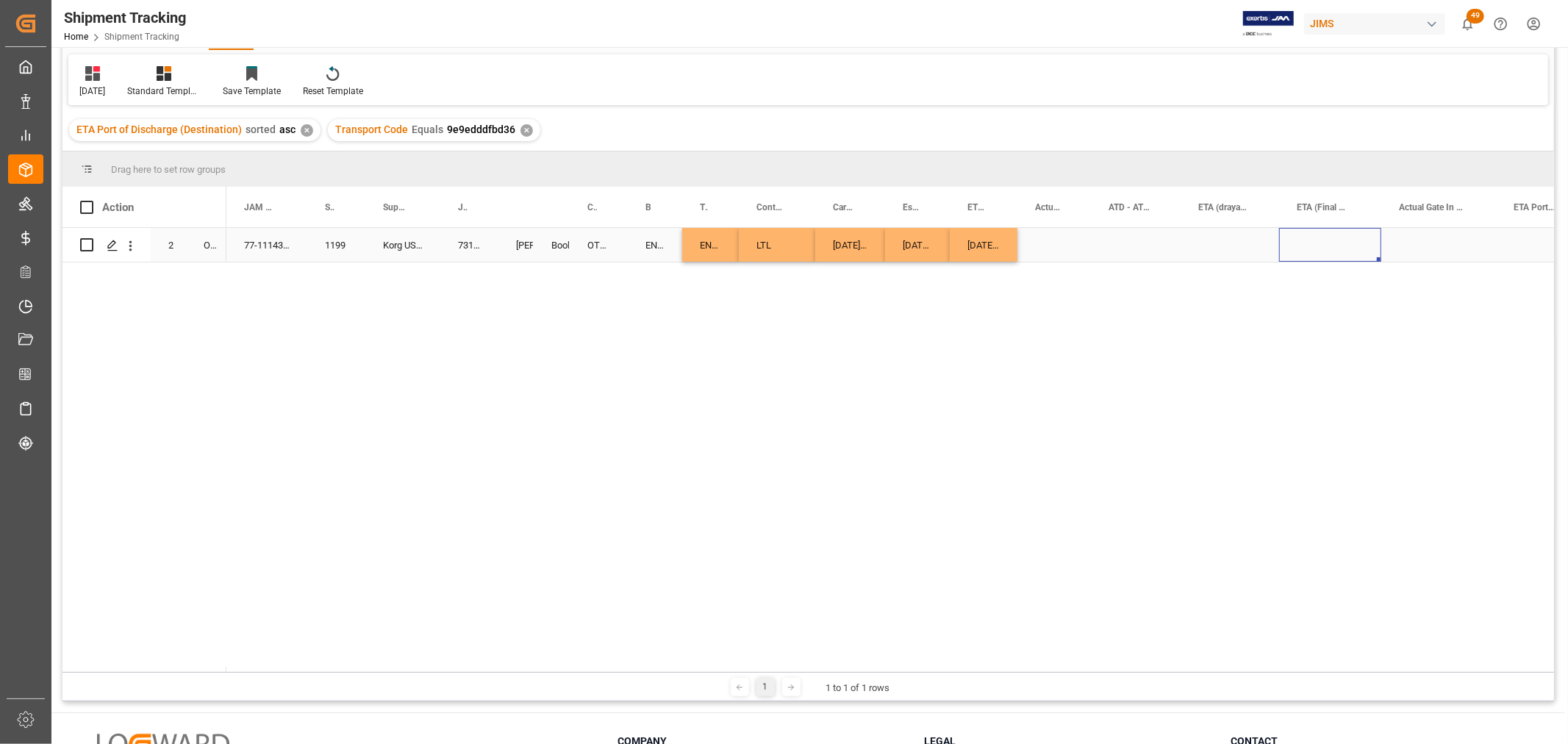
click at [1315, 238] on div "Press SPACE to select this row." at bounding box center [1330, 244] width 102 height 33
click at [1318, 246] on input "Press SPACE to select this row." at bounding box center [1329, 255] width 79 height 28
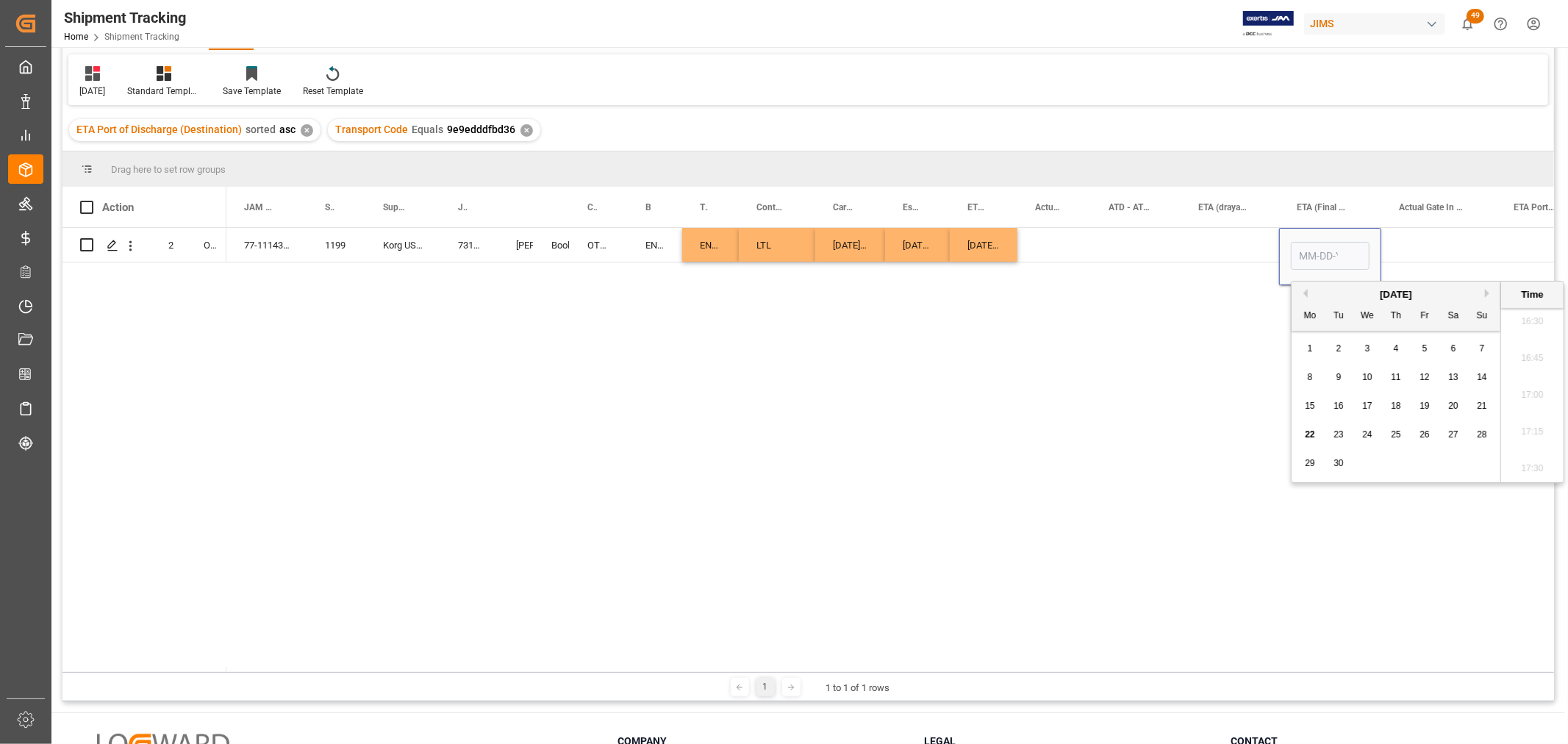
click at [1300, 397] on div "15 16 17 18 19 20 21" at bounding box center [1396, 406] width 201 height 29
click at [1311, 435] on span "22" at bounding box center [1309, 434] width 9 height 10
type input "[DATE] 00:00"
click at [1430, 246] on div "Press SPACE to select this row." at bounding box center [1438, 244] width 114 height 33
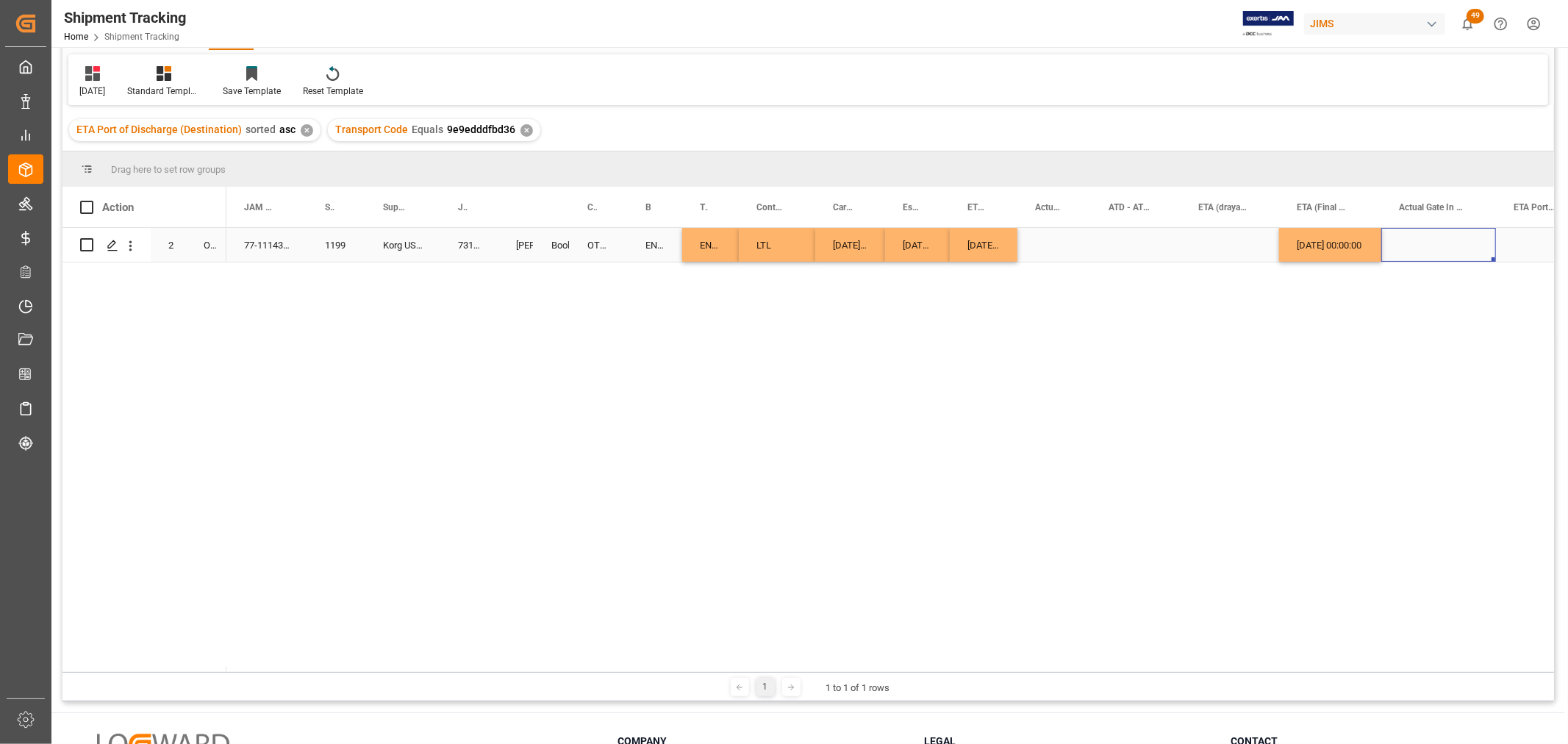
click at [1226, 243] on div "Press SPACE to select this row." at bounding box center [1230, 244] width 98 height 33
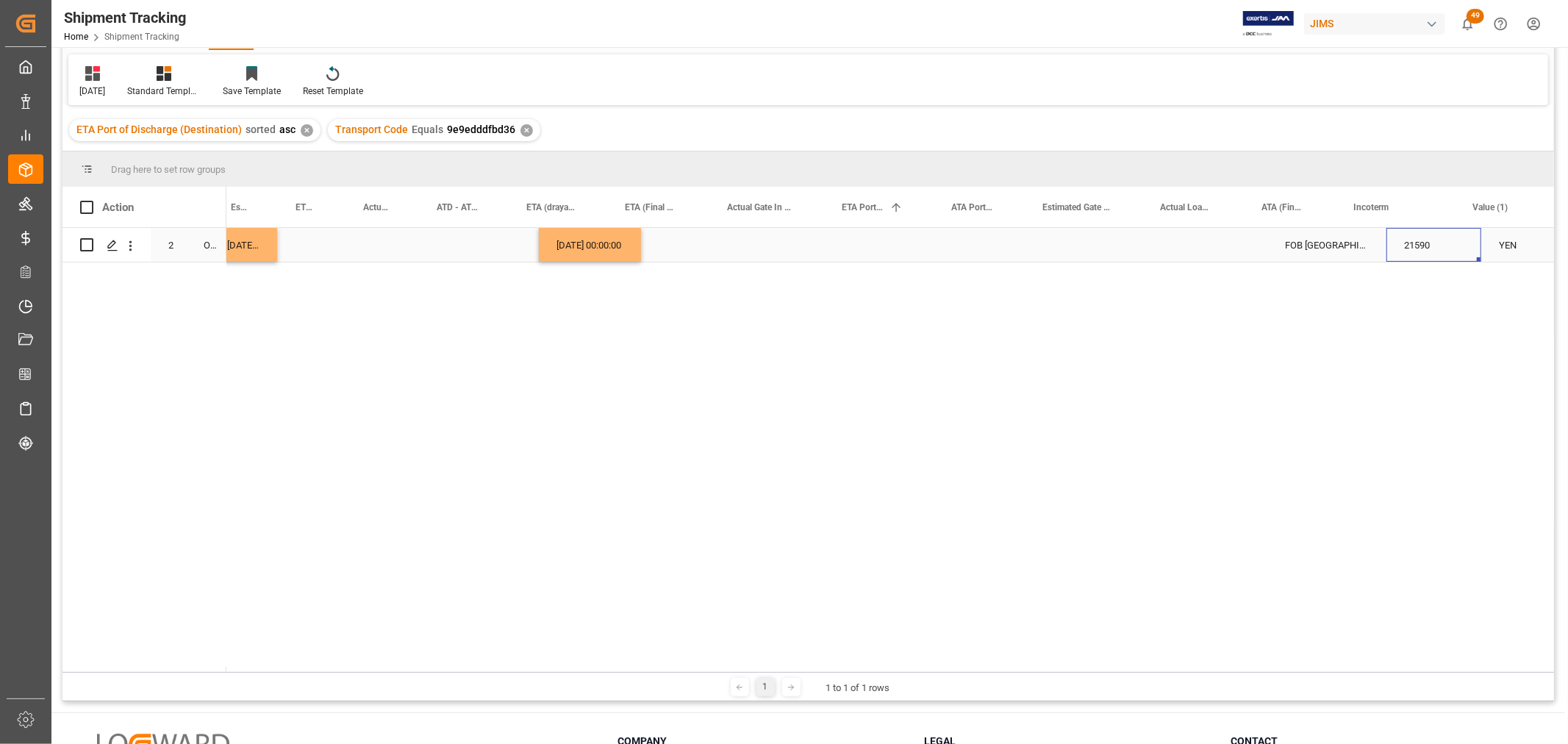
scroll to position [0, 803]
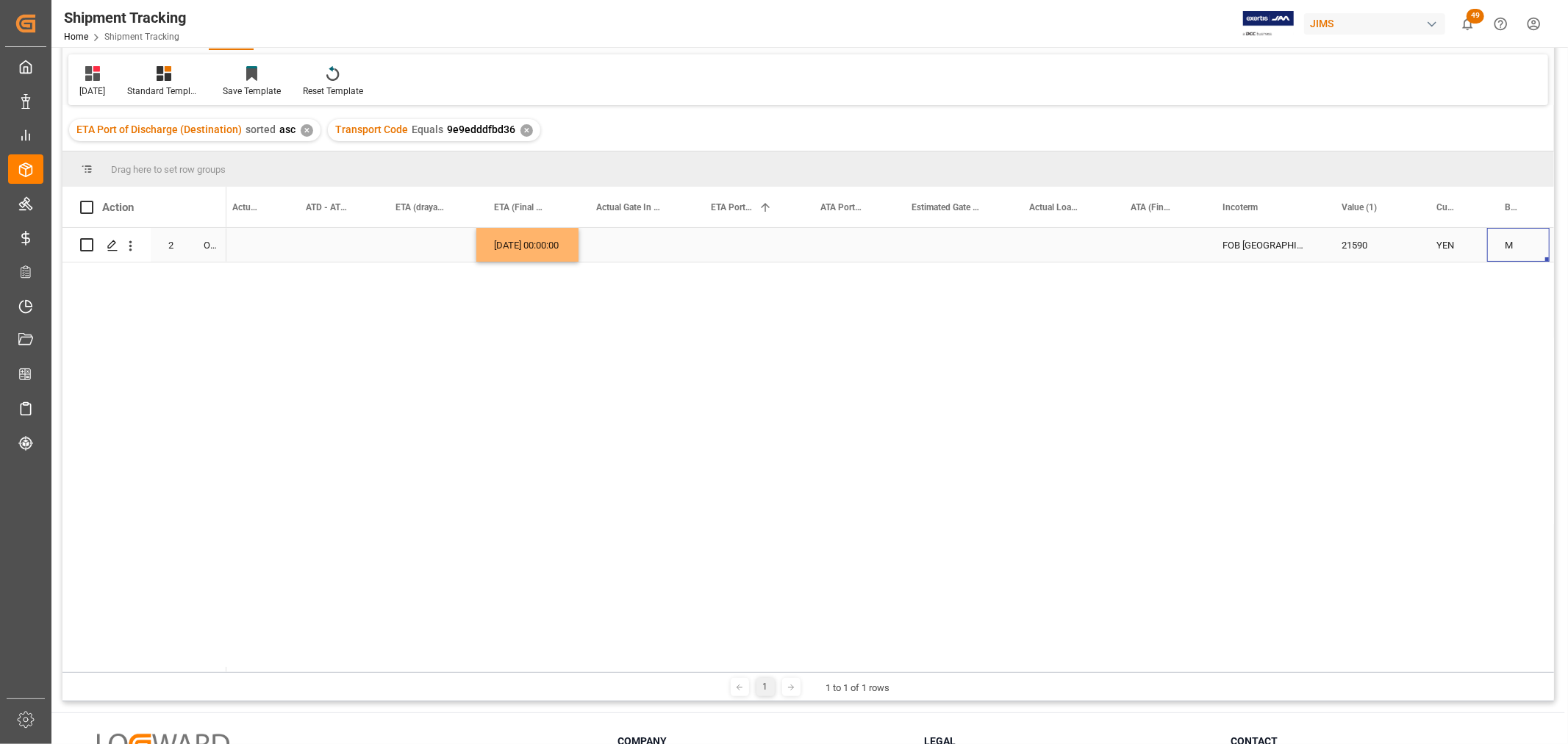
click at [1167, 243] on div "Press SPACE to select this row." at bounding box center [1158, 244] width 92 height 33
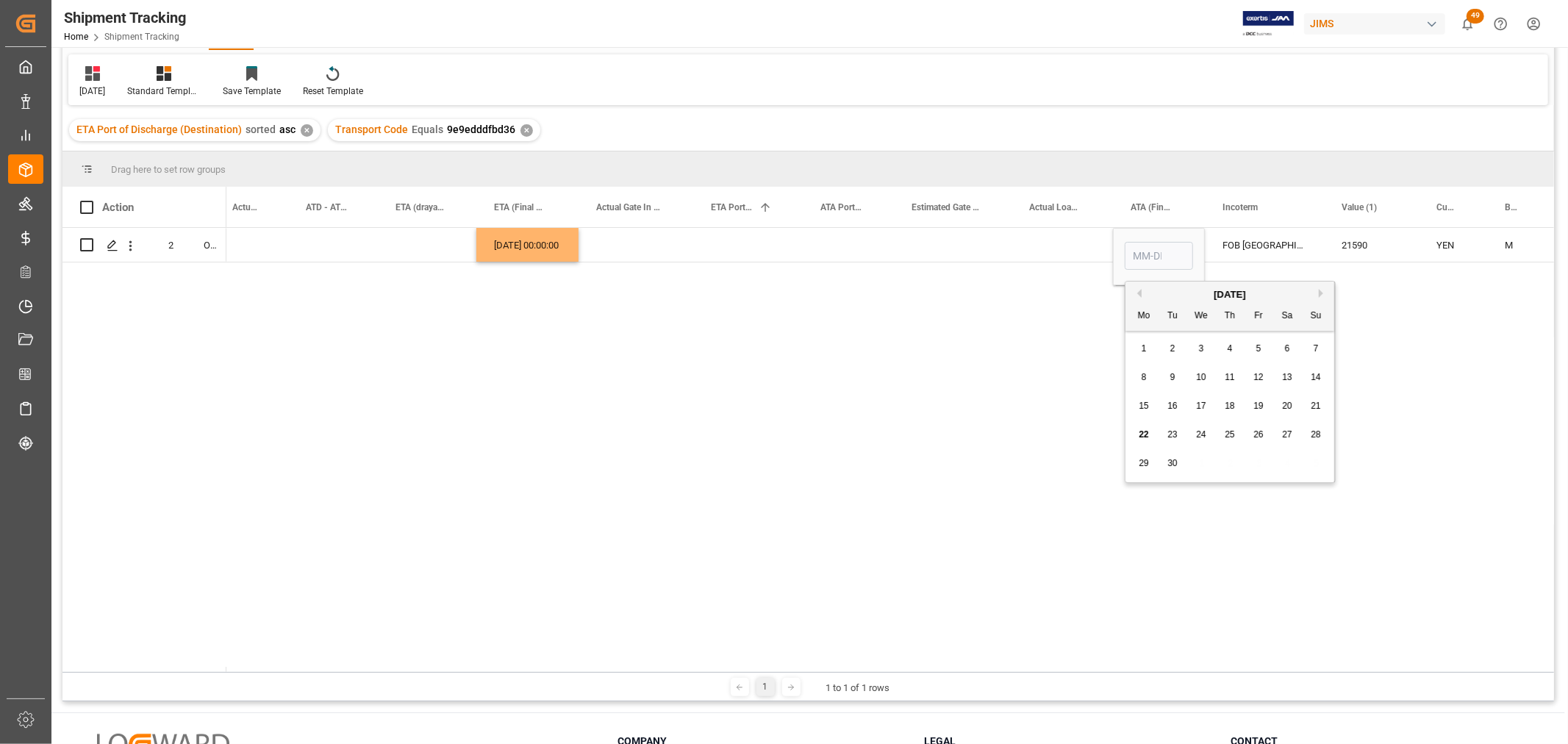
click at [1136, 437] on div "22" at bounding box center [1144, 435] width 19 height 18
type input "[DATE]"
click at [1018, 261] on div "Press SPACE to select this row." at bounding box center [1062, 244] width 101 height 33
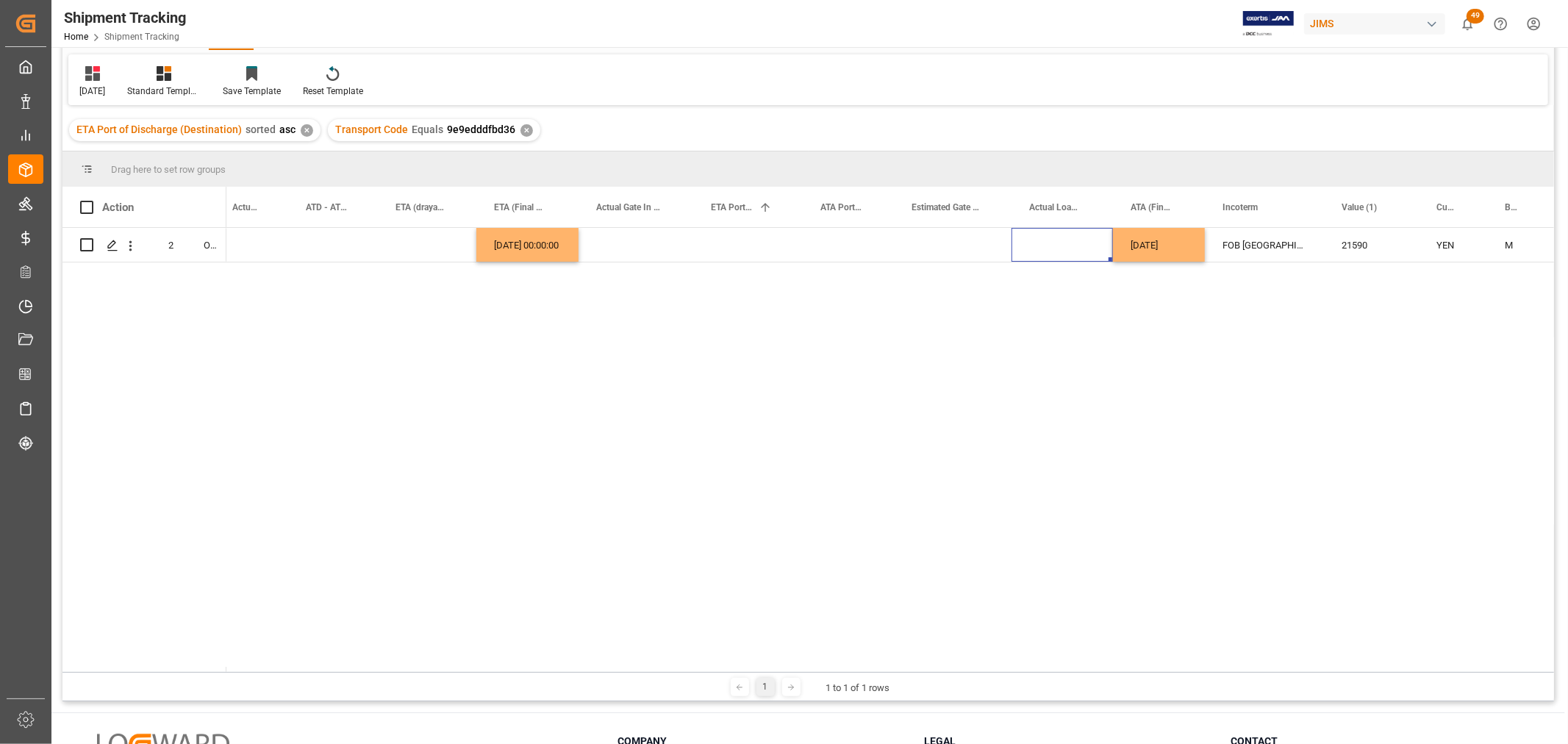
scroll to position [0, 0]
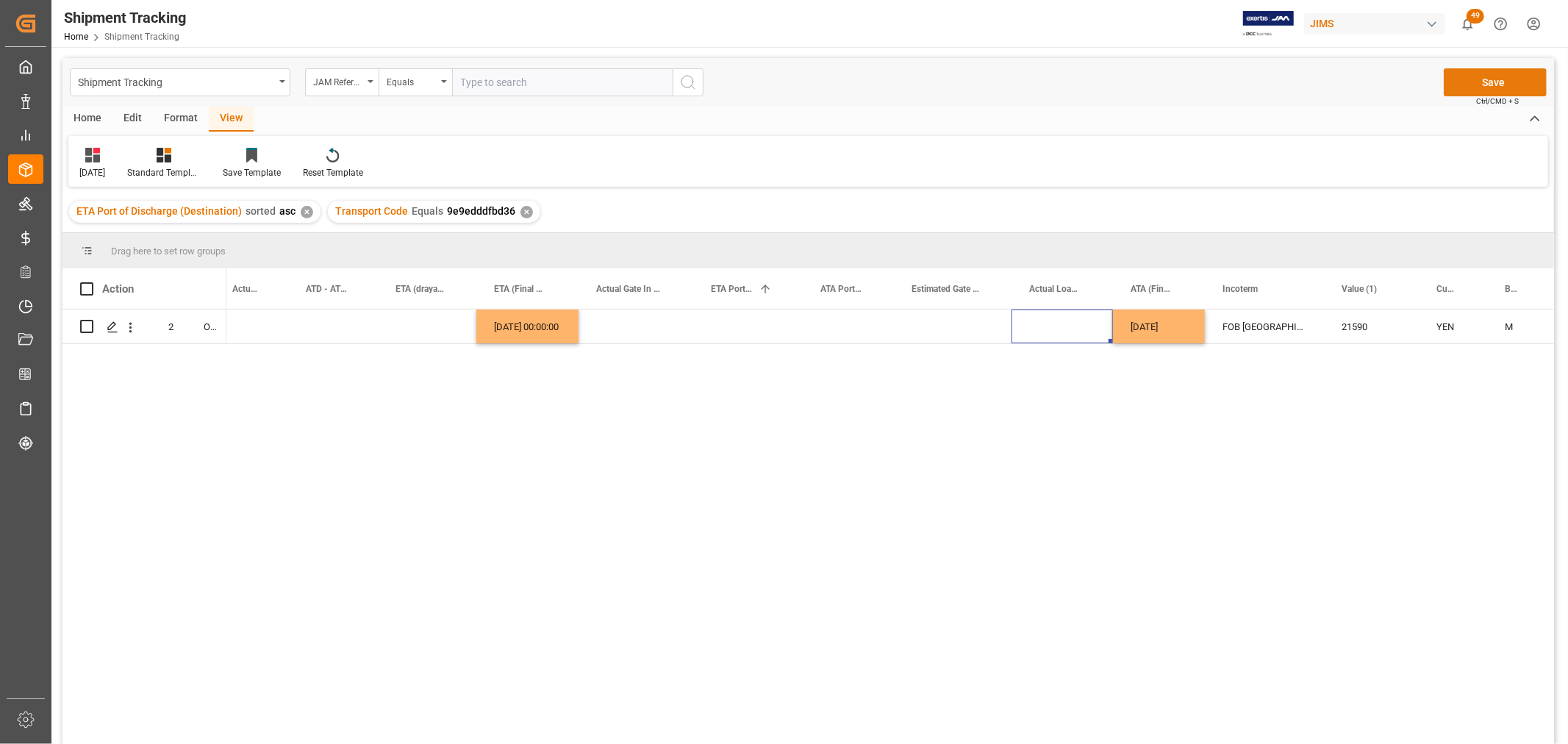
click at [1487, 81] on button "Save" at bounding box center [1495, 83] width 103 height 28
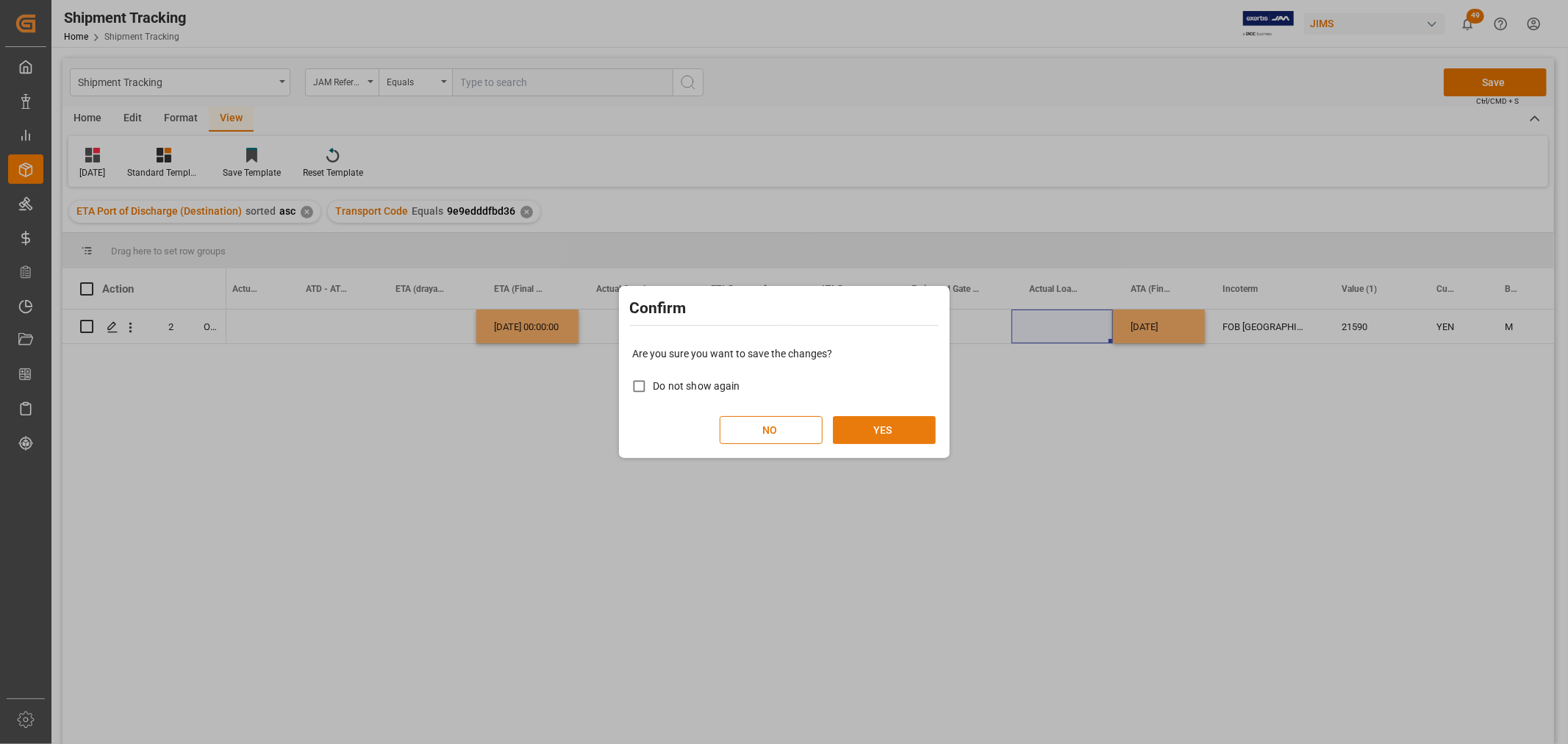
click at [895, 427] on button "YES" at bounding box center [883, 430] width 103 height 28
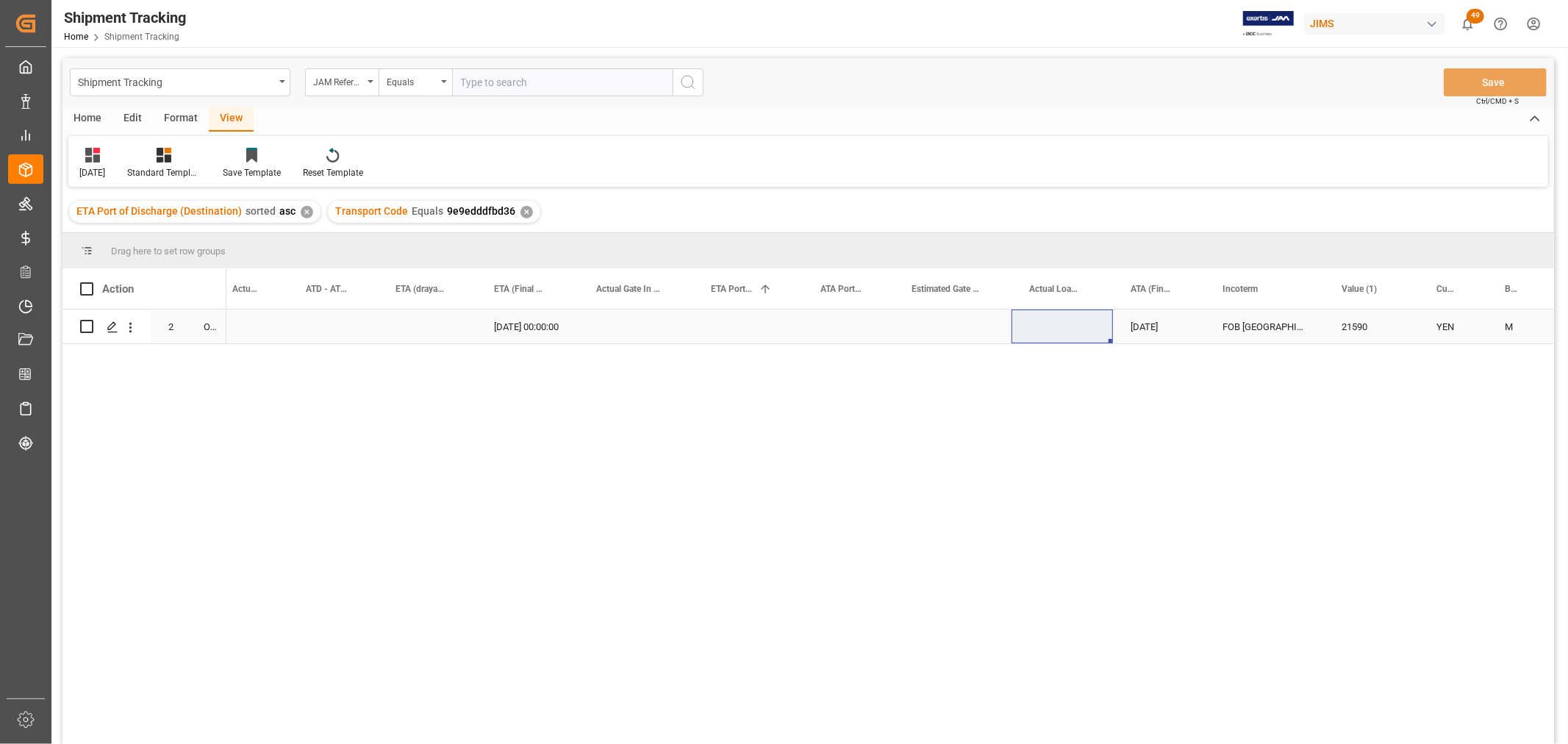
click at [691, 325] on div "Press SPACE to select this row." at bounding box center [635, 326] width 114 height 33
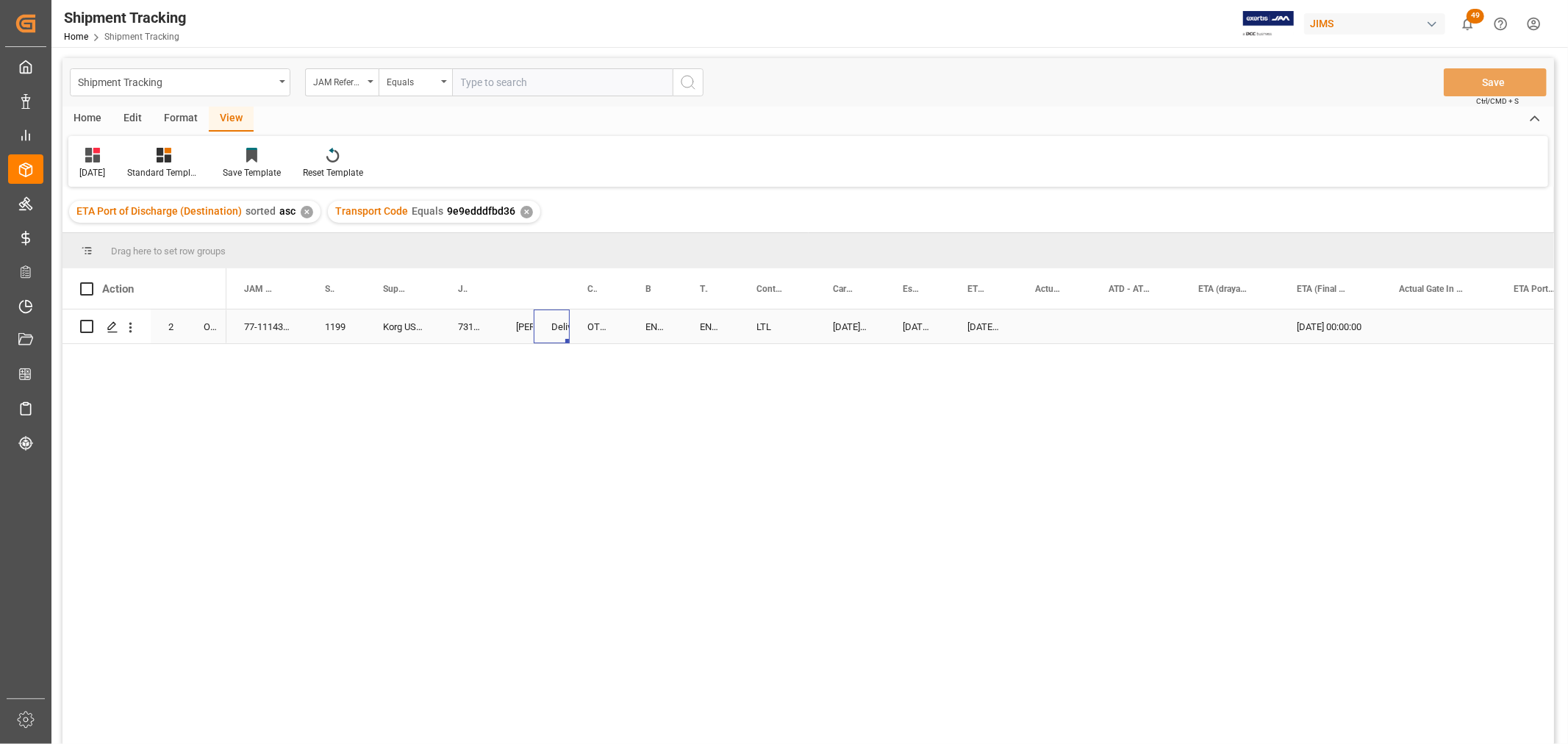
click at [552, 320] on div "Delivered" at bounding box center [551, 327] width 1 height 33
click at [977, 381] on div "[DATE] 00:00:00 [DATE] 00:00:00 [DATE] 00:00:00 [DATE] 00:00:00 LTL EN399914035…" at bounding box center [890, 531] width 1327 height 444
click at [1072, 328] on div "Press SPACE to select this row." at bounding box center [1053, 326] width 73 height 33
click at [989, 327] on div "[DATE] 00:00:00" at bounding box center [983, 326] width 68 height 33
drag, startPoint x: 1014, startPoint y: 338, endPoint x: 1039, endPoint y: 335, distance: 25.2
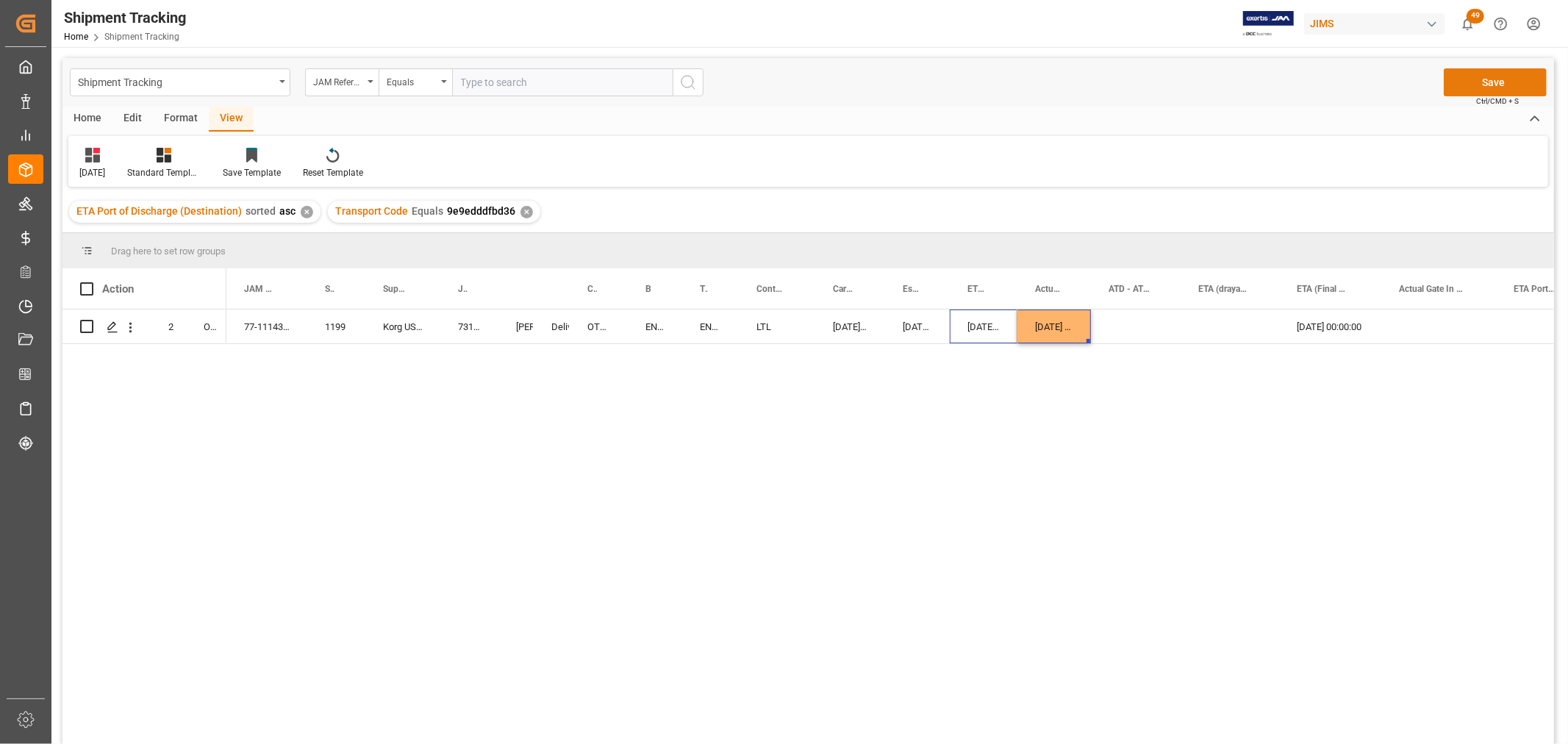
click at [1484, 79] on button "Save" at bounding box center [1495, 83] width 103 height 28
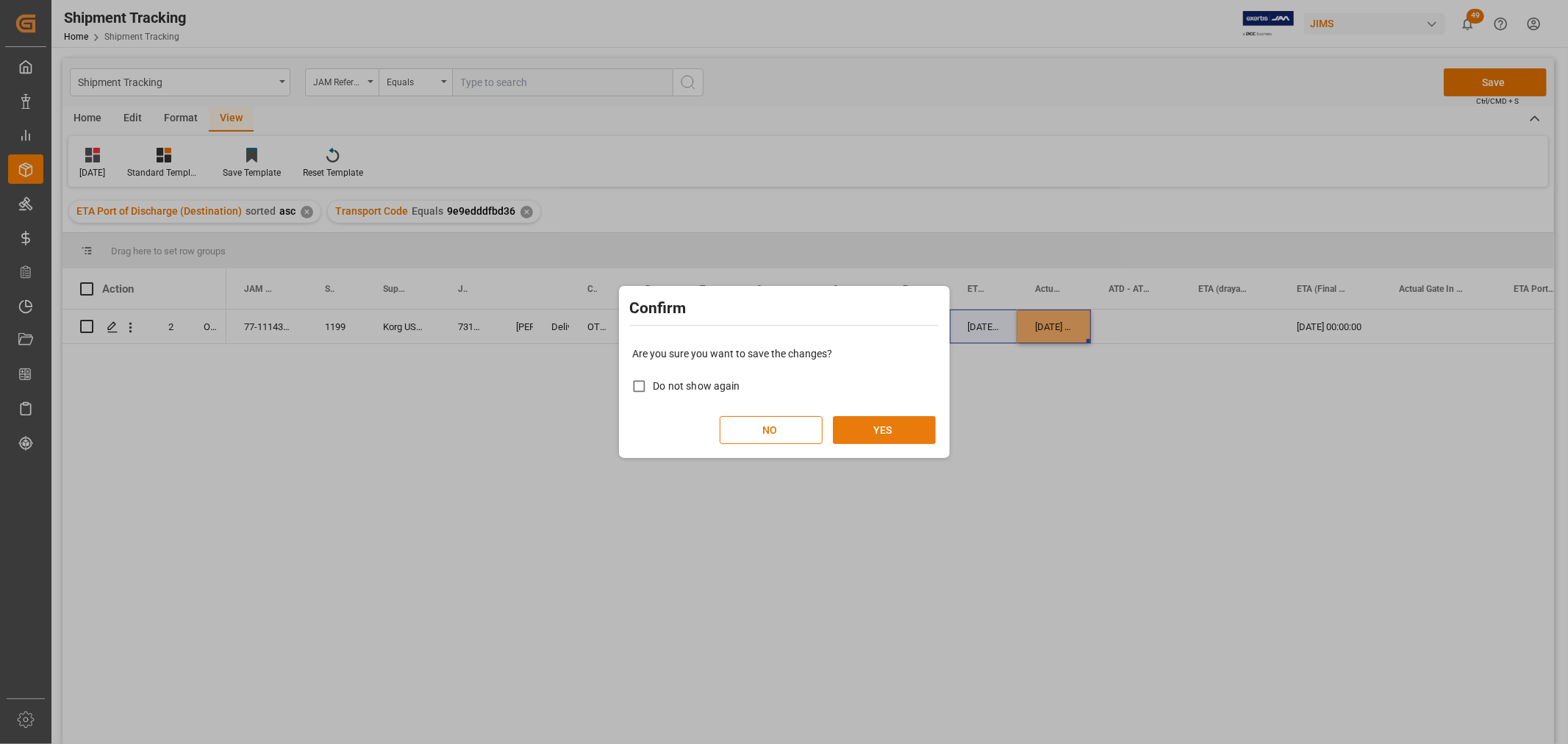
click at [891, 423] on button "YES" at bounding box center [883, 430] width 103 height 28
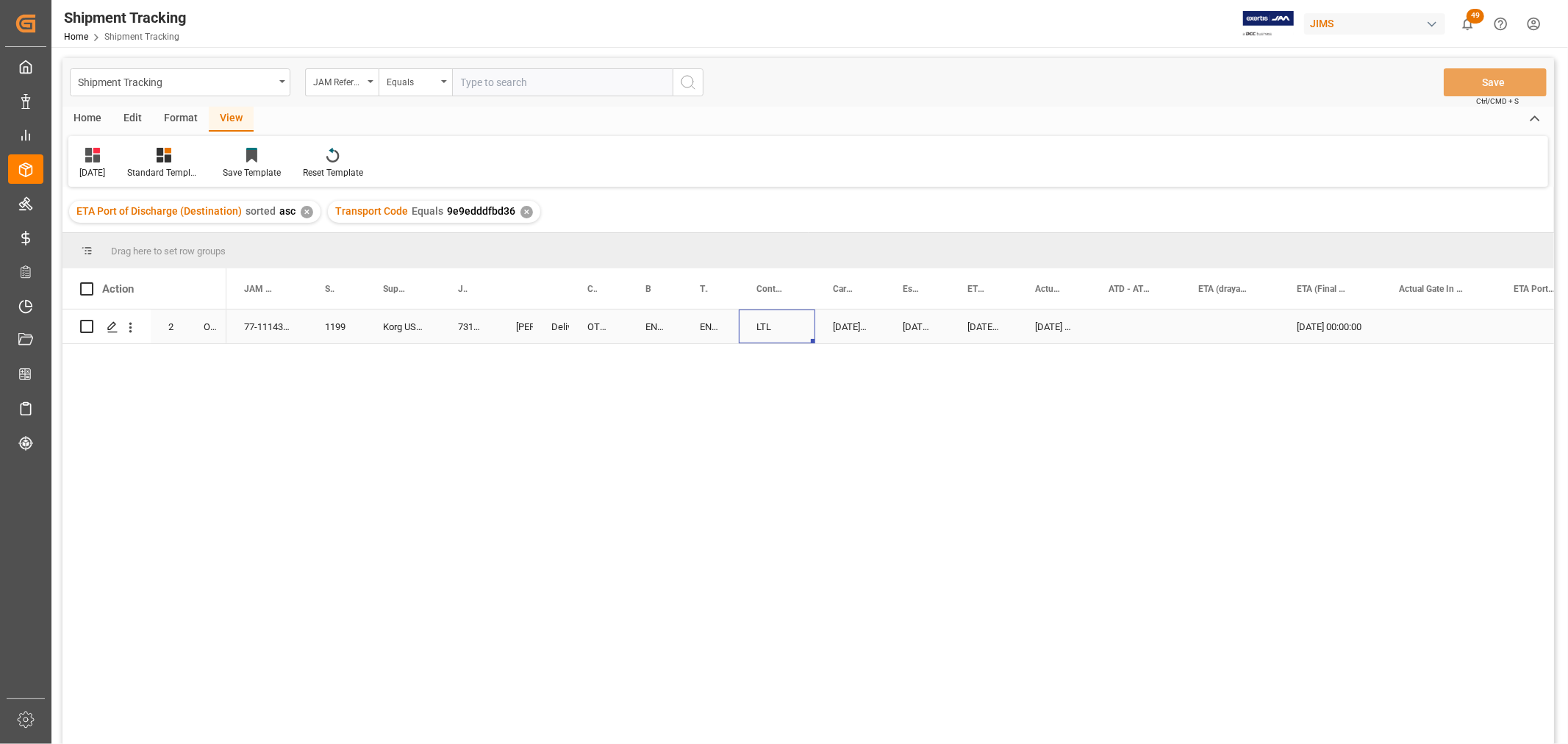
click at [791, 331] on div "LTL" at bounding box center [777, 326] width 76 height 33
click at [468, 329] on div "73134" at bounding box center [469, 326] width 59 height 33
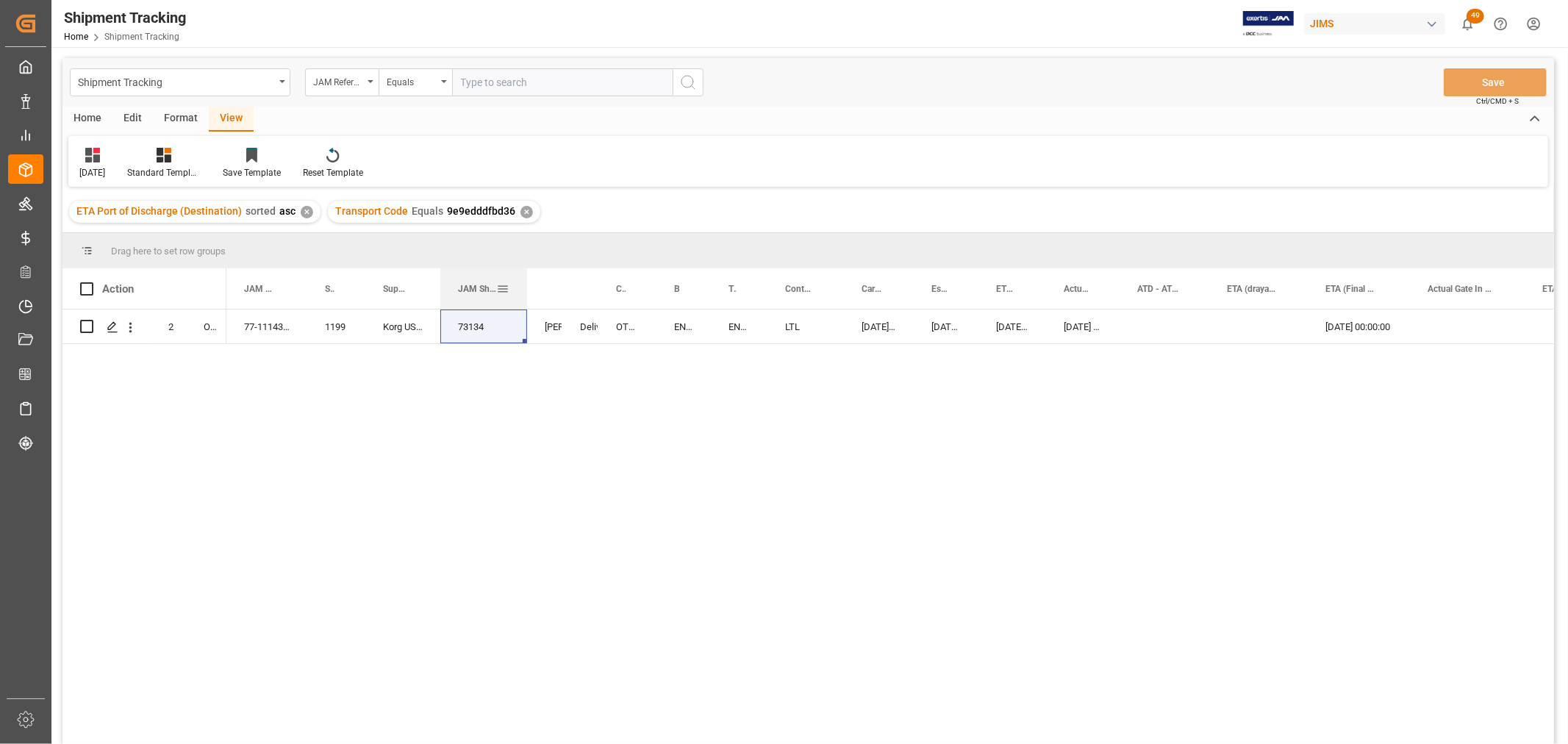
drag, startPoint x: 497, startPoint y: 283, endPoint x: 526, endPoint y: 283, distance: 29.0
click at [526, 283] on div at bounding box center [527, 289] width 6 height 41
click at [644, 432] on div "77-11143-JP 1199 Korg USA Inc. ([PERSON_NAME]) 73134 [PERSON_NAME] Delivered OT…" at bounding box center [890, 531] width 1327 height 444
